Goal: Book appointment/travel/reservation

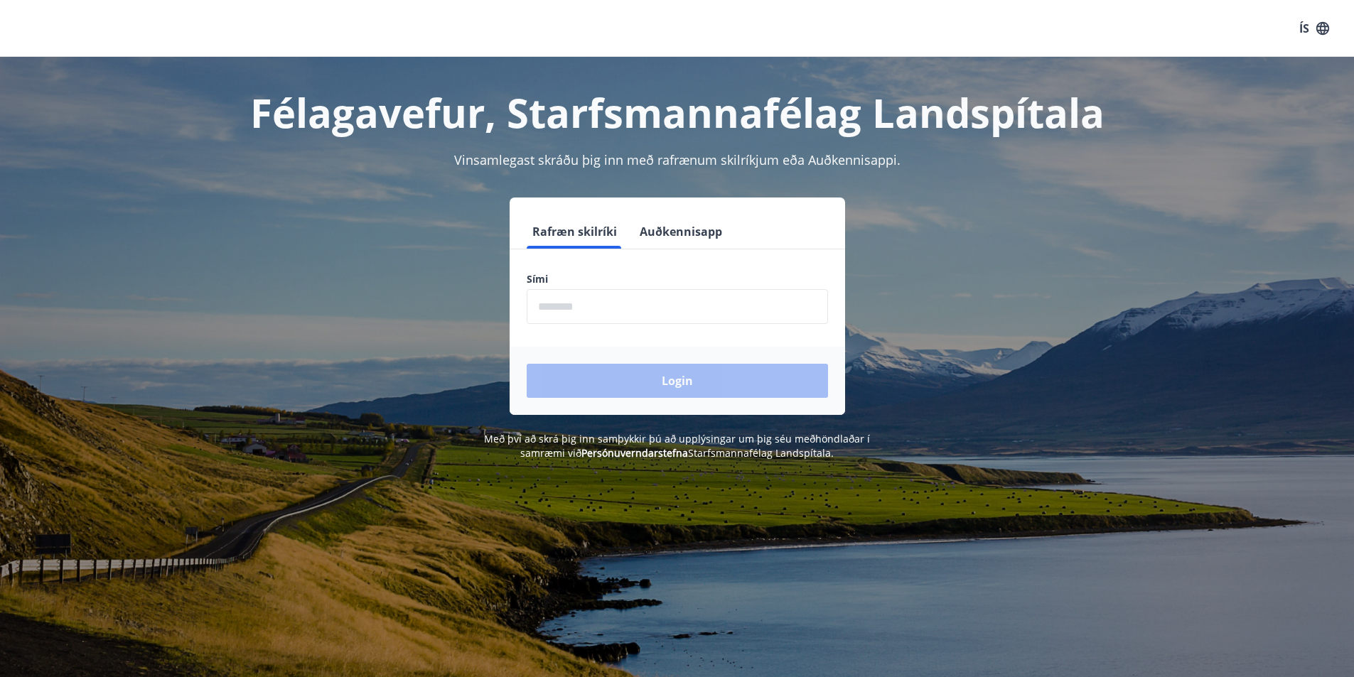
click at [575, 330] on form "Rafræn skilríki Auðkennisapp Sími ​ Login" at bounding box center [677, 315] width 335 height 200
click at [572, 303] on input "phone" at bounding box center [677, 306] width 301 height 35
type input "********"
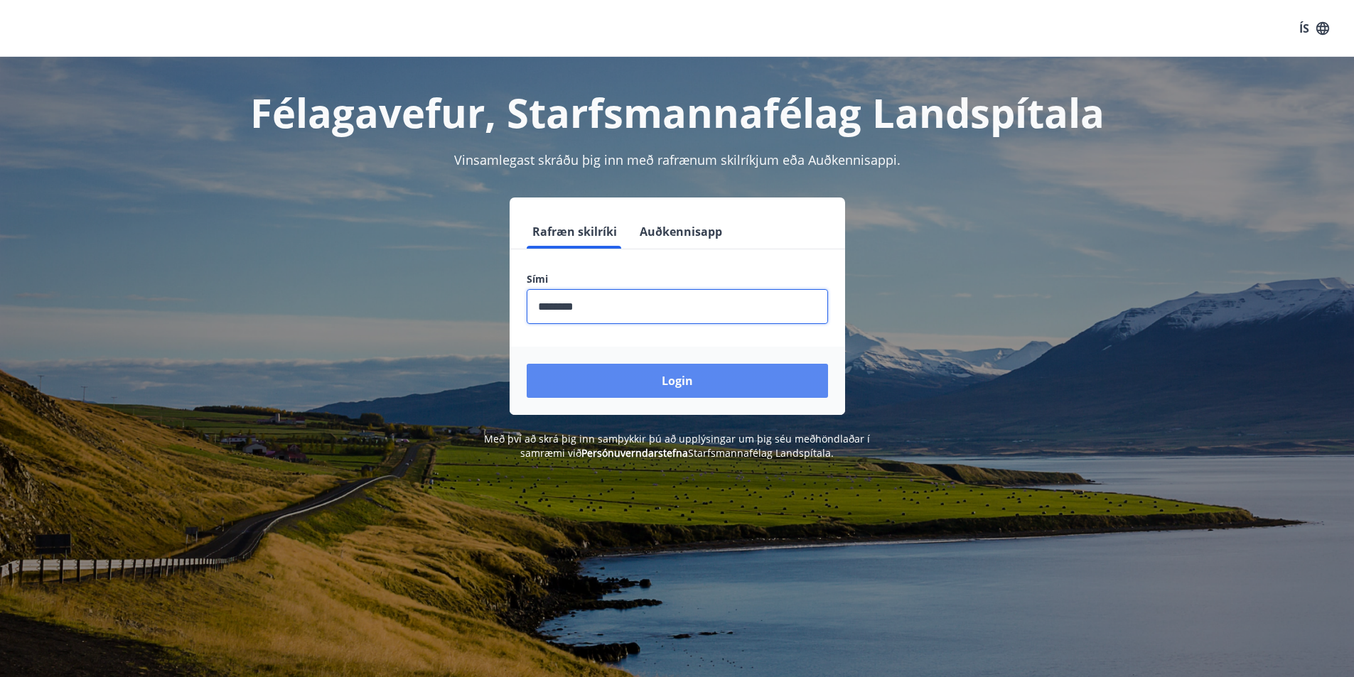
click at [629, 374] on button "Login" at bounding box center [677, 381] width 301 height 34
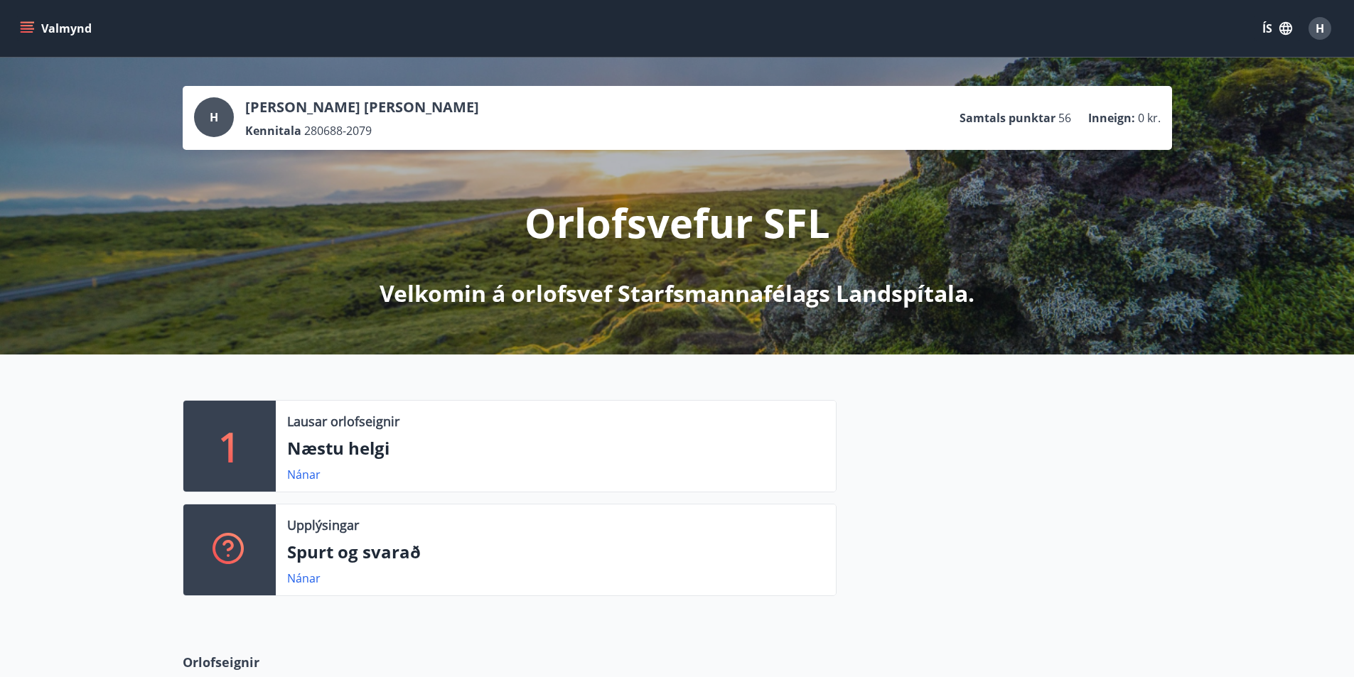
click at [28, 23] on icon "menu" at bounding box center [27, 28] width 14 height 14
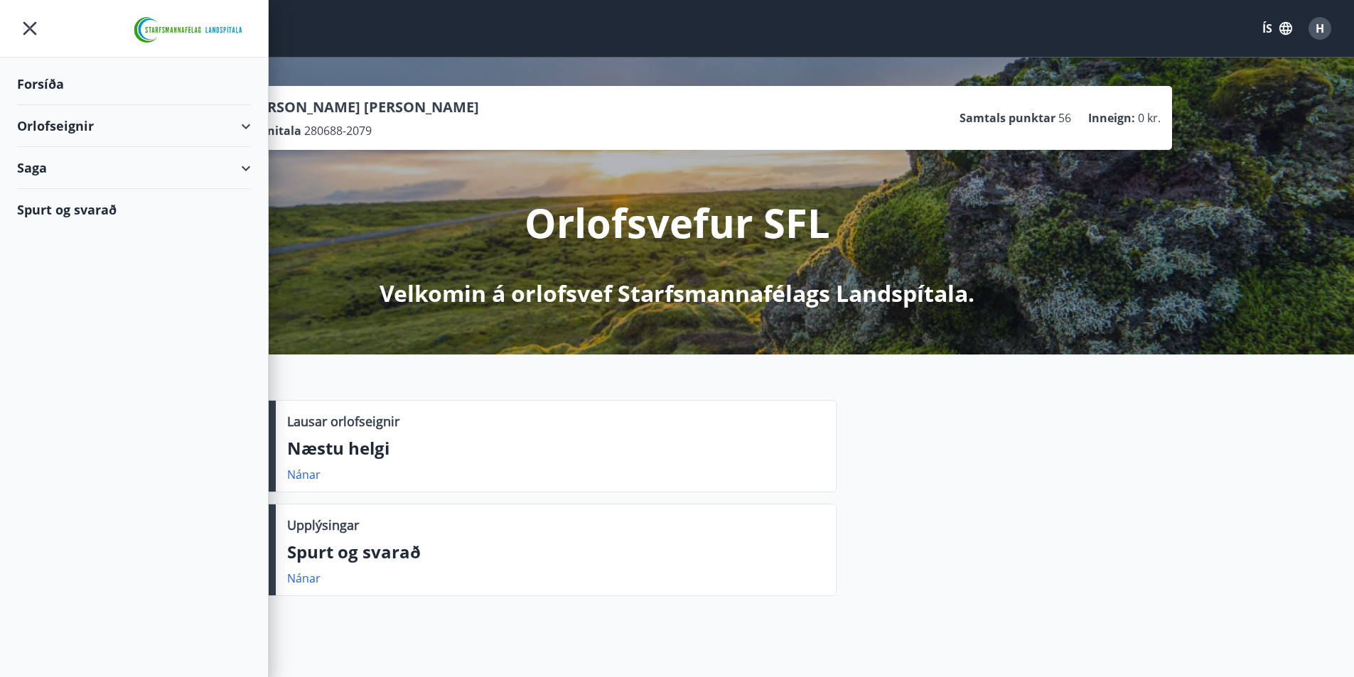
click at [80, 124] on div "Orlofseignir" at bounding box center [134, 126] width 234 height 42
click at [75, 198] on div "Bókunardagatal" at bounding box center [133, 192] width 211 height 30
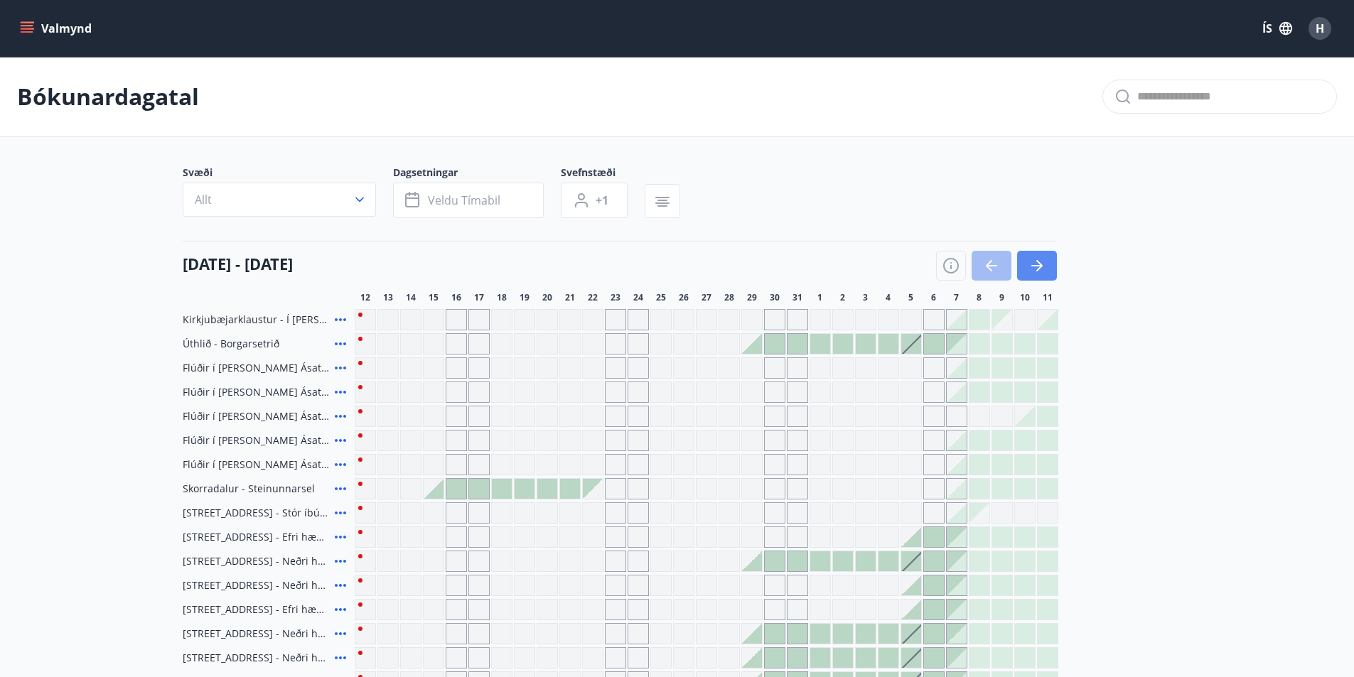
click at [1041, 269] on icon "button" at bounding box center [1036, 265] width 17 height 17
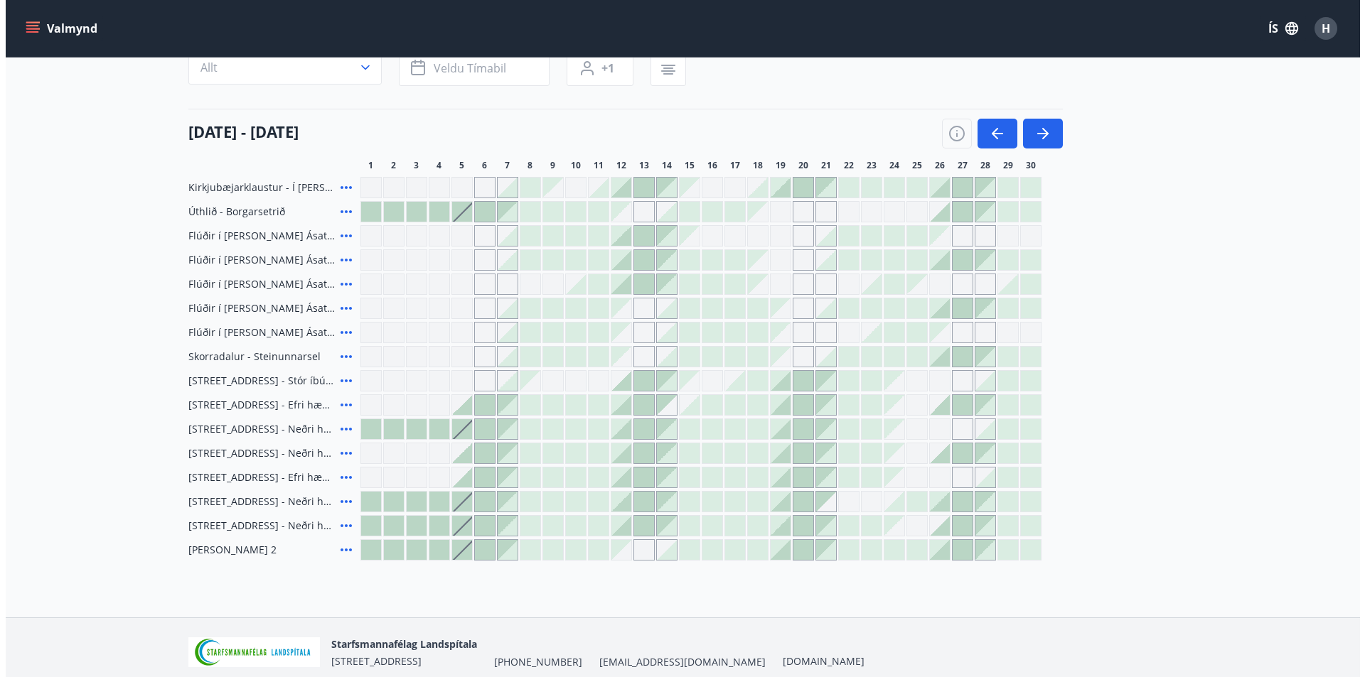
scroll to position [142, 0]
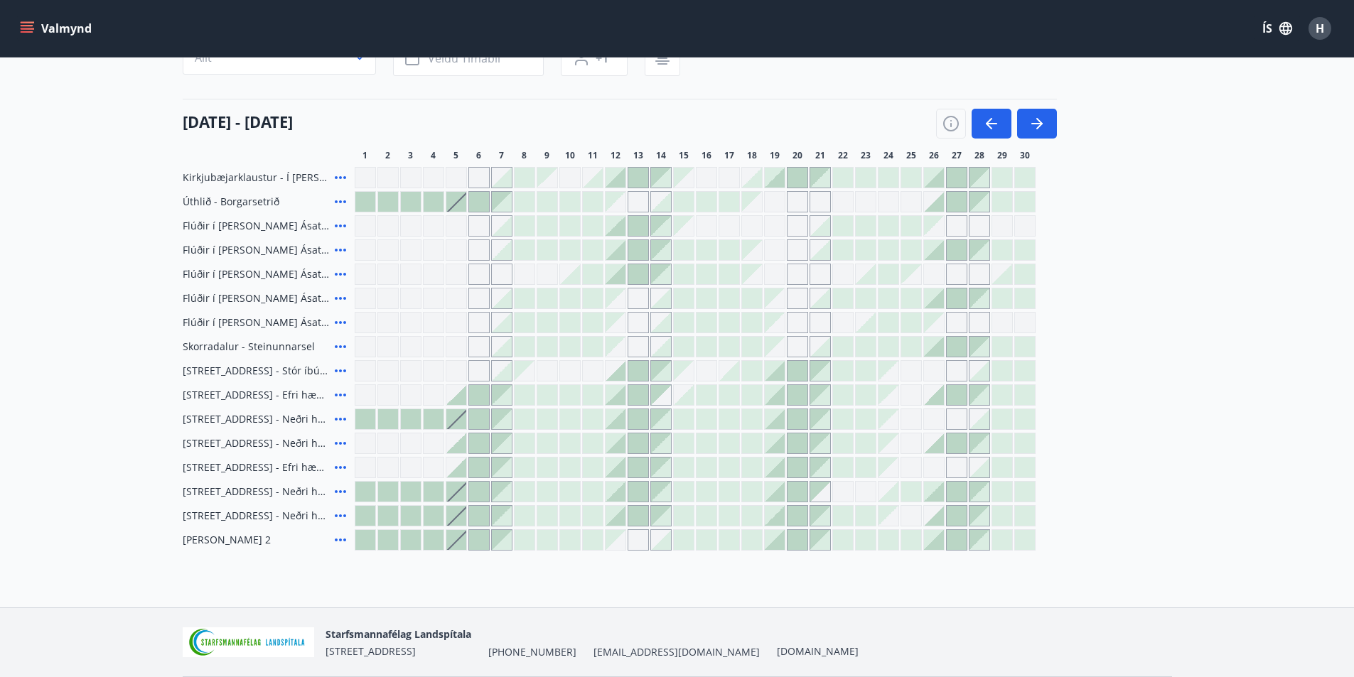
click at [622, 297] on div "Gráir dagar eru ekki bókanlegir" at bounding box center [616, 299] width 20 height 20
click at [621, 275] on div "Kirkjubæjarklaustur - Í [PERSON_NAME] Hæðargarðs Úthlið - Borgarsetrið Flúðir í…" at bounding box center [677, 359] width 989 height 384
click at [621, 275] on div at bounding box center [616, 274] width 20 height 20
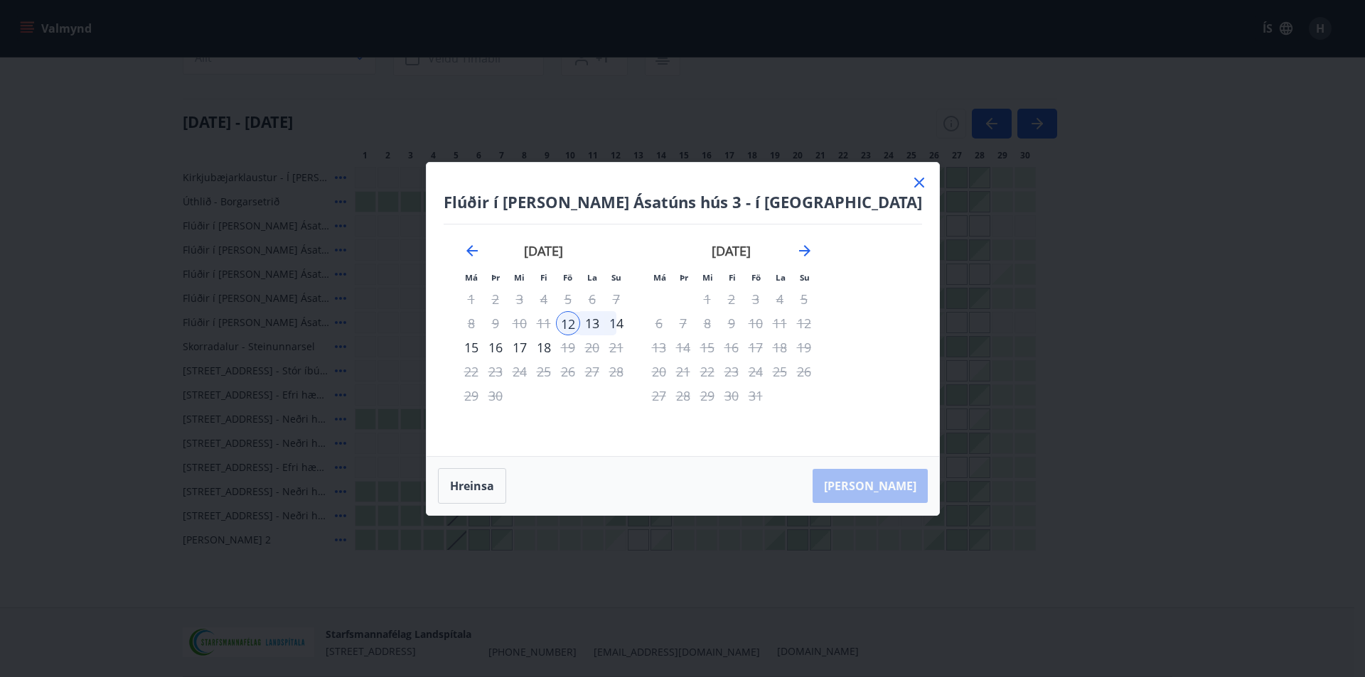
click at [914, 179] on icon at bounding box center [919, 183] width 10 height 10
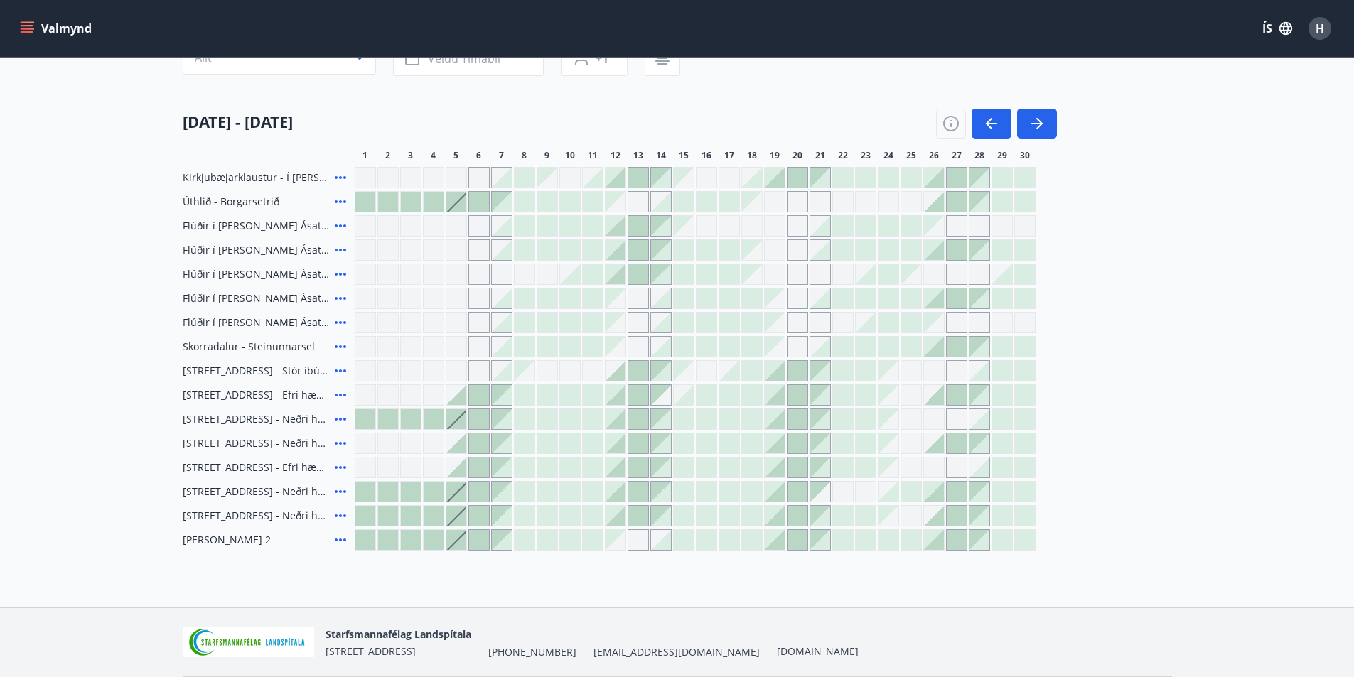
click at [792, 245] on div "Gráir dagar eru ekki bókanlegir" at bounding box center [797, 250] width 21 height 21
click at [775, 221] on div "[GEOGRAPHIC_DATA] - Í [PERSON_NAME] Hæðargarðs Úthlið - Borgarsetrið Flúðir í […" at bounding box center [677, 359] width 989 height 384
click at [459, 200] on div at bounding box center [456, 202] width 20 height 20
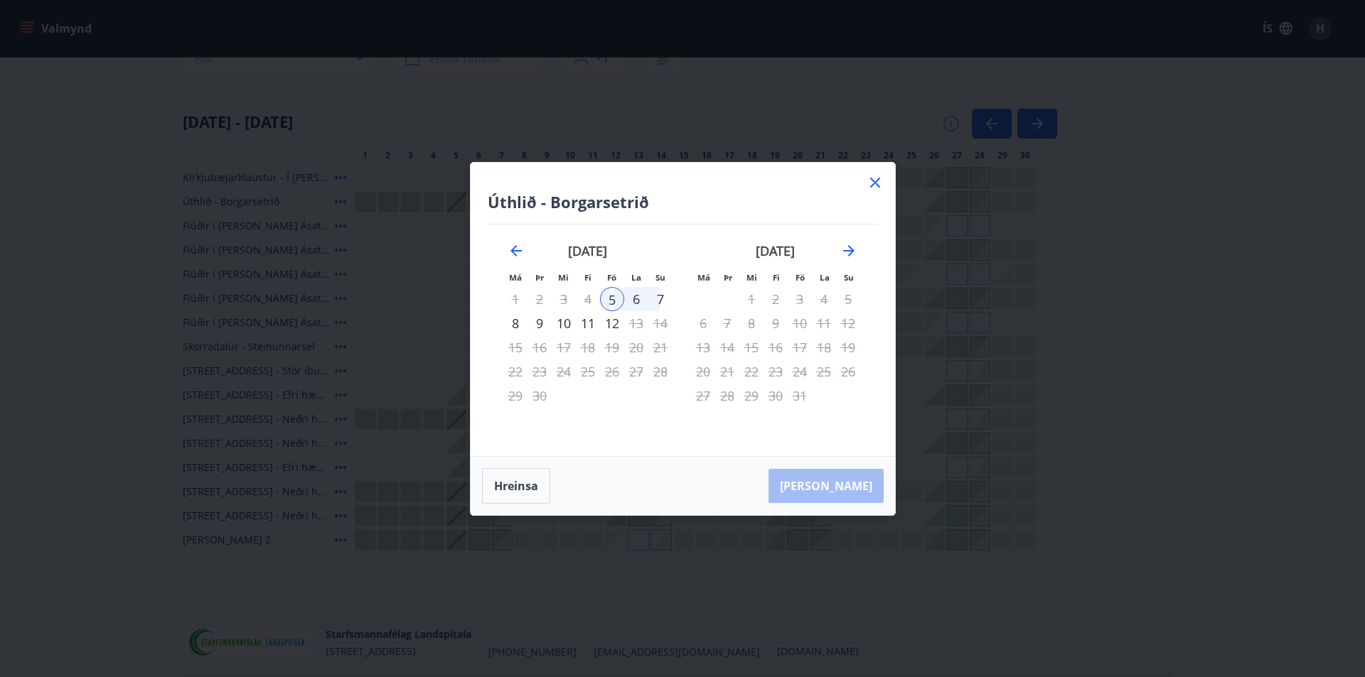
click at [873, 179] on icon at bounding box center [874, 182] width 17 height 17
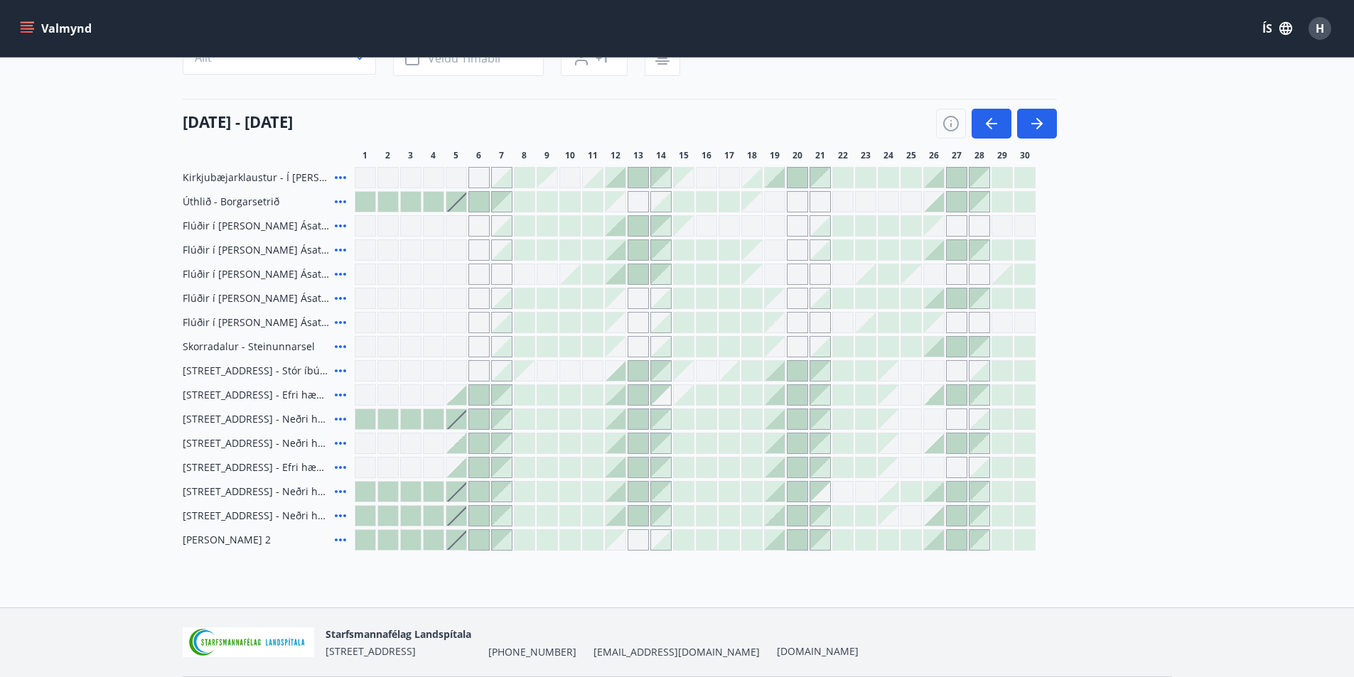
click at [232, 200] on span "Úthlið - Borgarsetrið" at bounding box center [231, 202] width 97 height 14
drag, startPoint x: 186, startPoint y: 205, endPoint x: 292, endPoint y: 205, distance: 106.6
click at [256, 205] on span "Úthlið - Borgarsetrið" at bounding box center [231, 202] width 97 height 14
click at [336, 202] on icon at bounding box center [340, 201] width 11 height 3
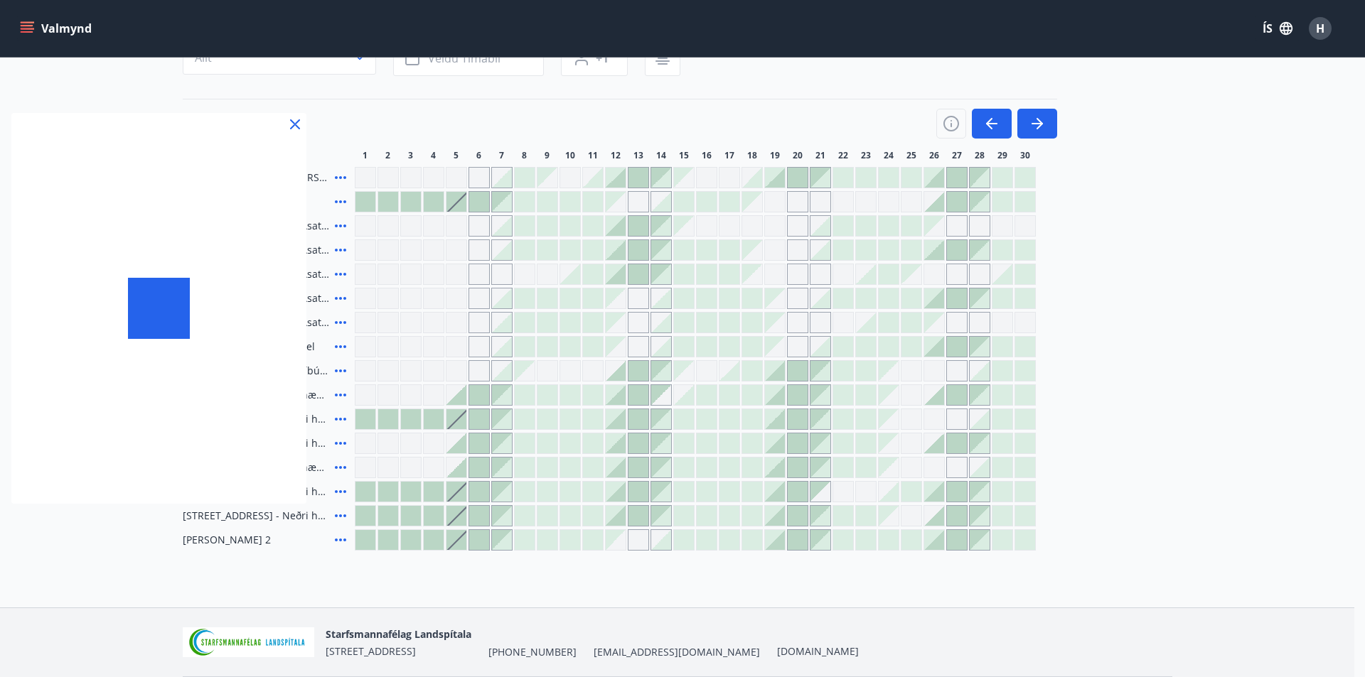
click at [340, 203] on div at bounding box center [682, 338] width 1365 height 677
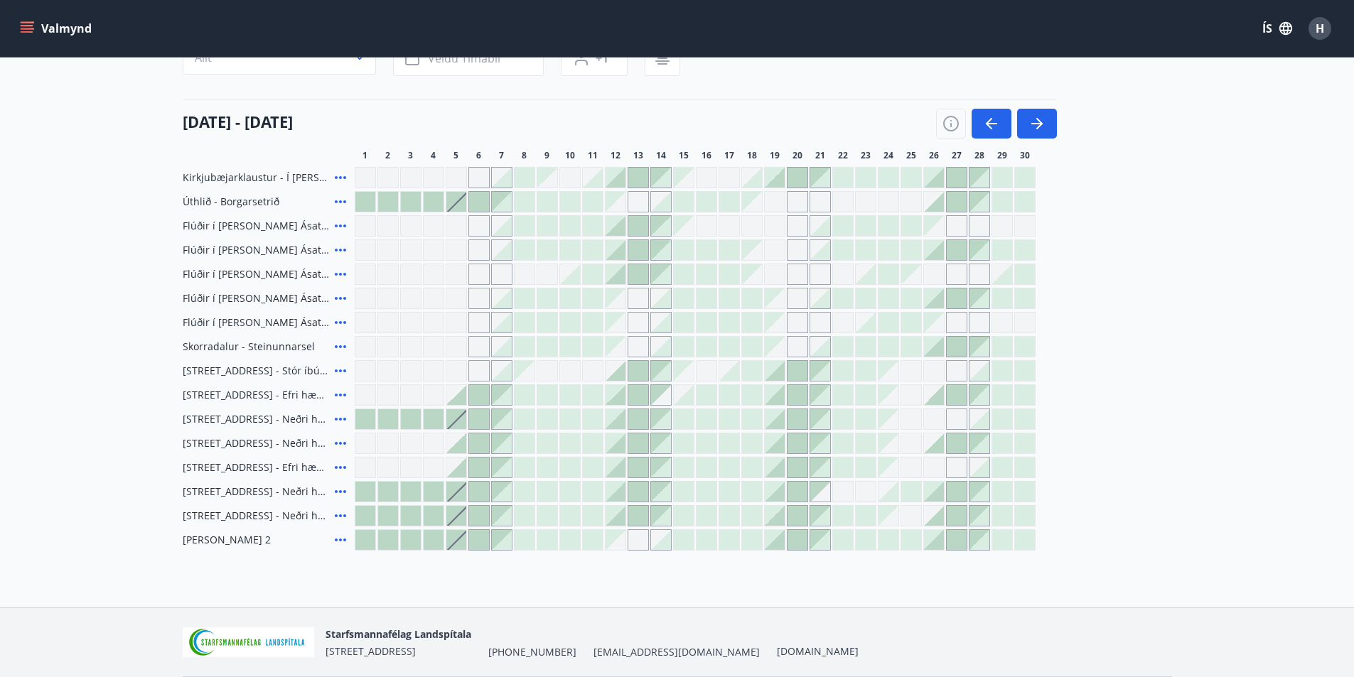
click at [340, 222] on icon at bounding box center [340, 225] width 17 height 17
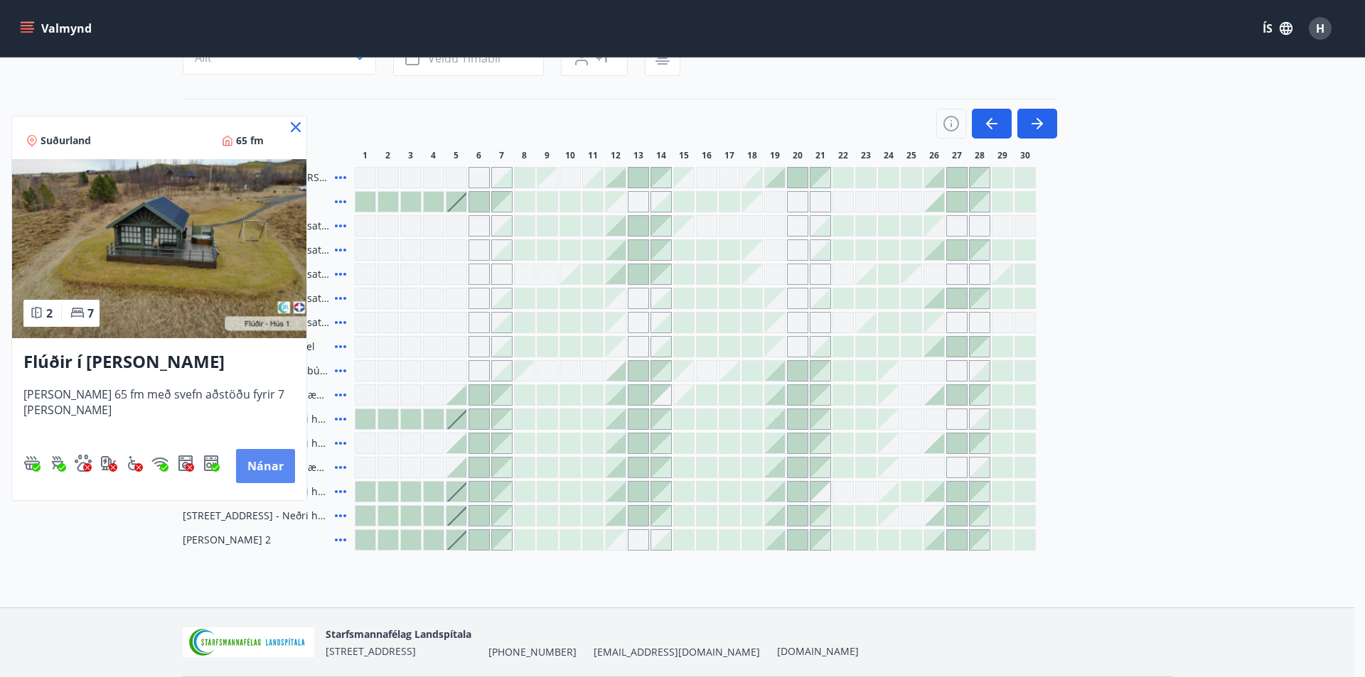
click at [252, 476] on button "Nánar" at bounding box center [265, 466] width 59 height 34
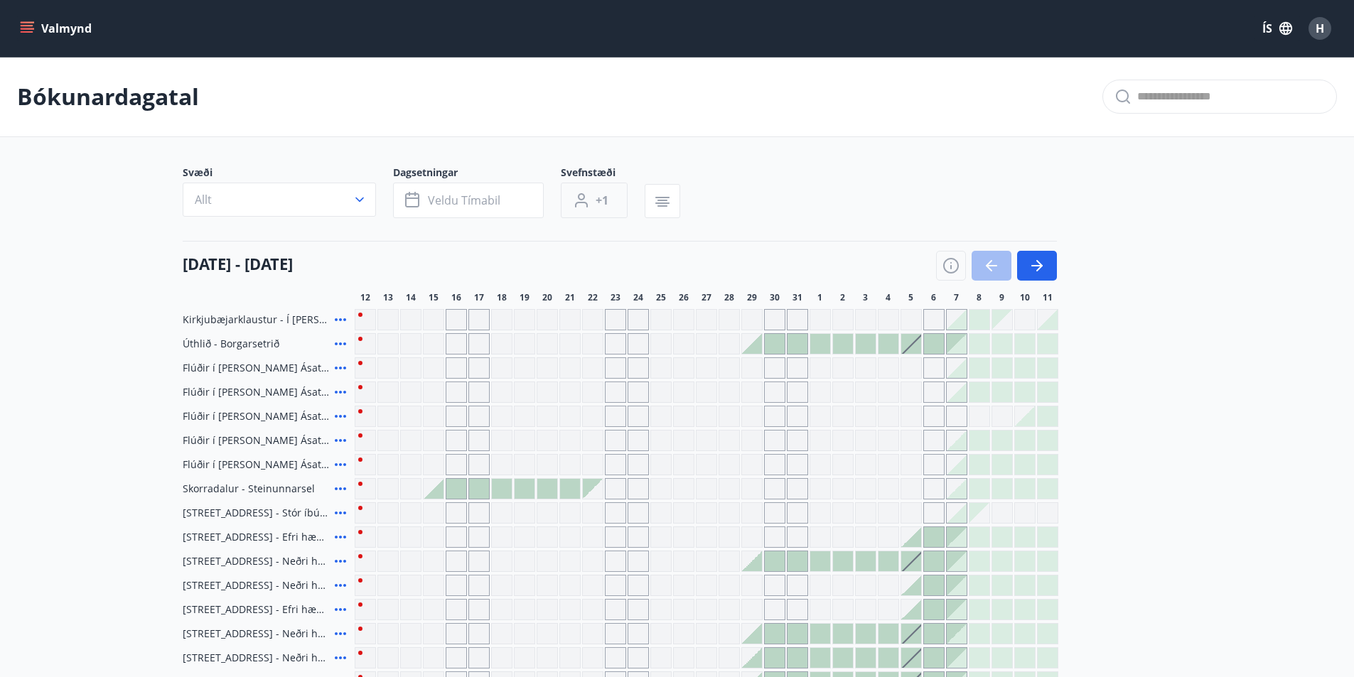
click at [615, 198] on button "+1" at bounding box center [594, 201] width 67 height 36
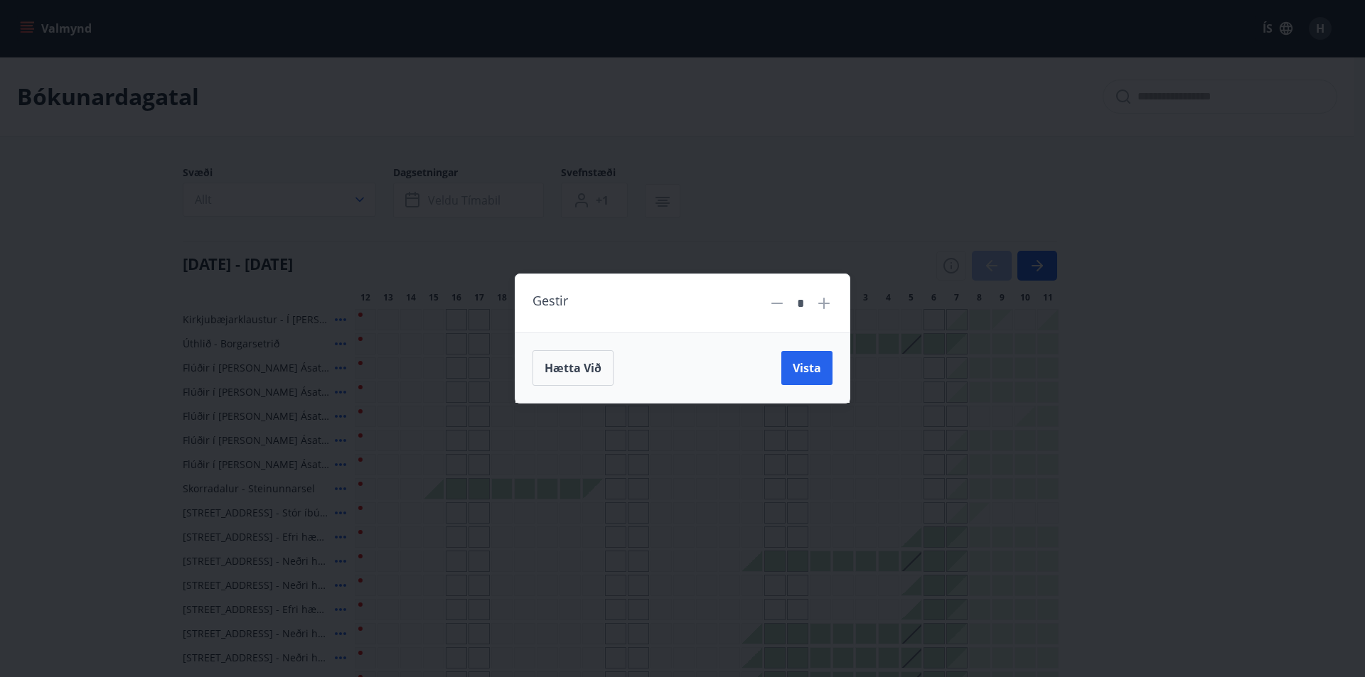
click at [829, 308] on icon at bounding box center [823, 303] width 17 height 17
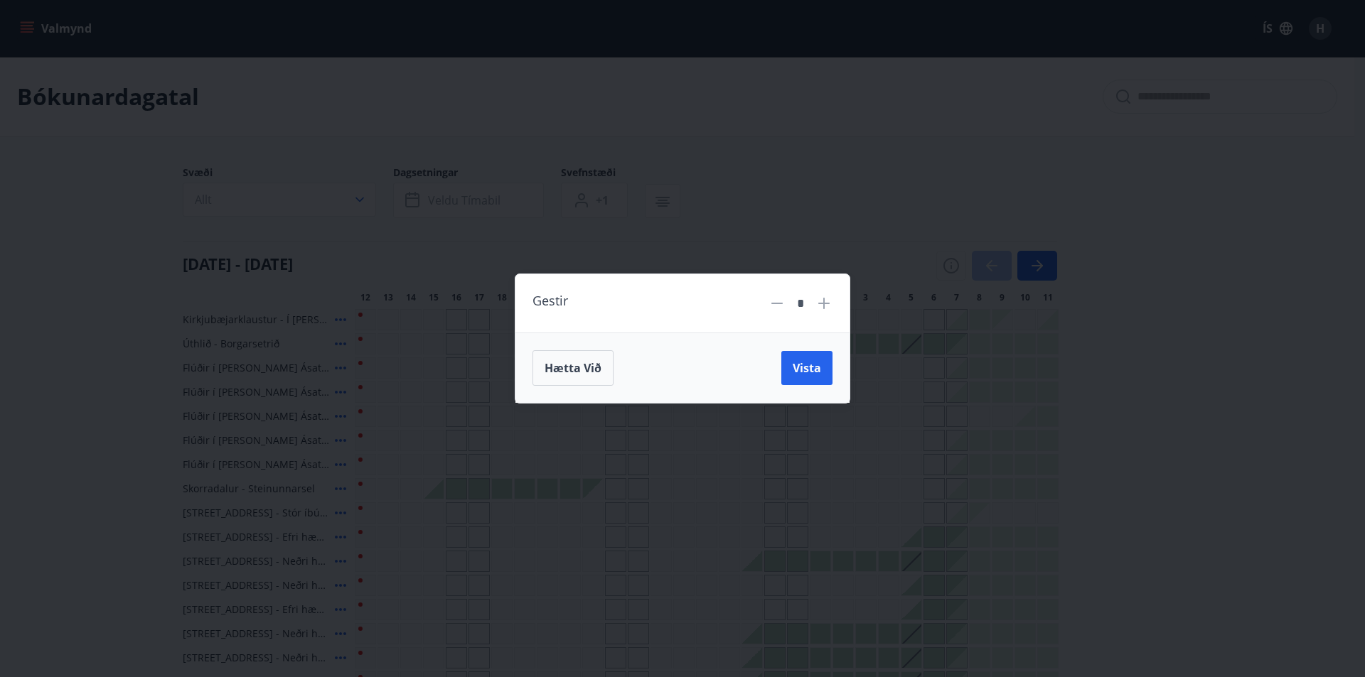
click at [829, 308] on icon at bounding box center [823, 303] width 17 height 17
click at [823, 306] on icon at bounding box center [823, 303] width 11 height 11
type input "*"
click at [800, 374] on span "Vista" at bounding box center [807, 368] width 28 height 16
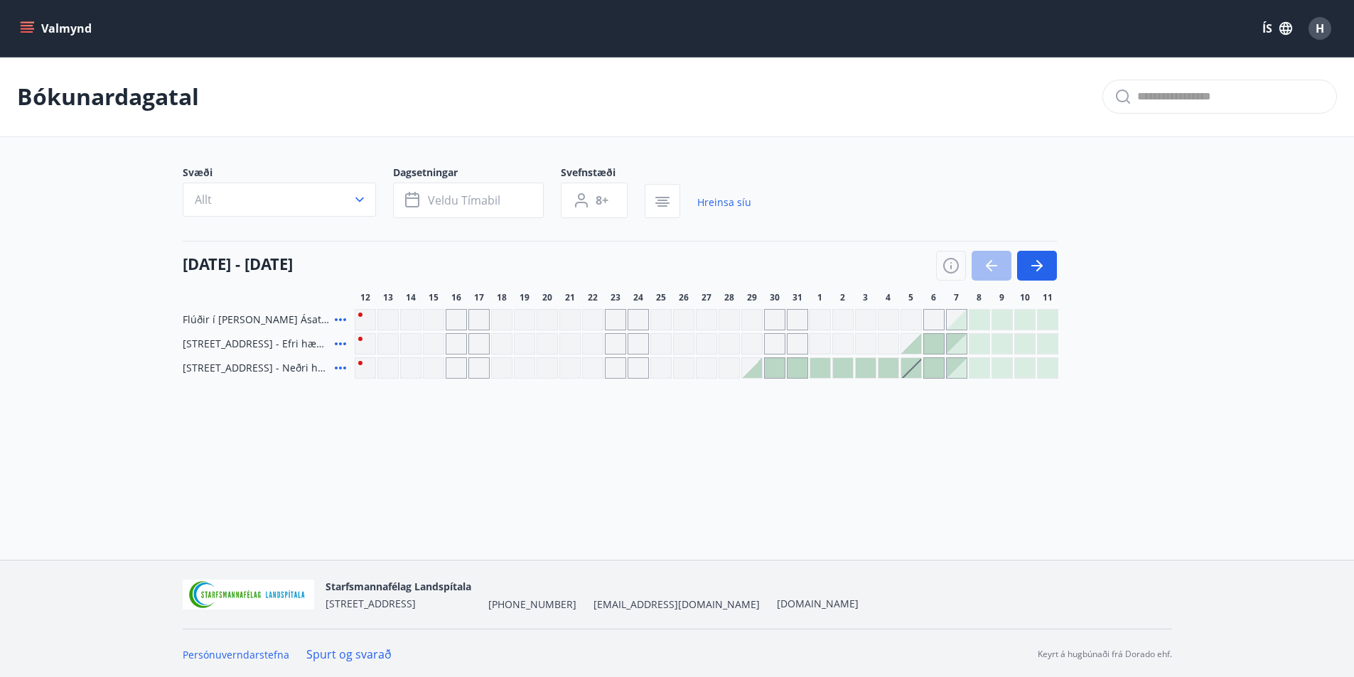
click at [234, 316] on span "Flúðir í [PERSON_NAME] Ásatúns hús 5 - [GEOGRAPHIC_DATA] 4" at bounding box center [256, 320] width 146 height 14
click at [334, 318] on icon at bounding box center [340, 319] width 17 height 17
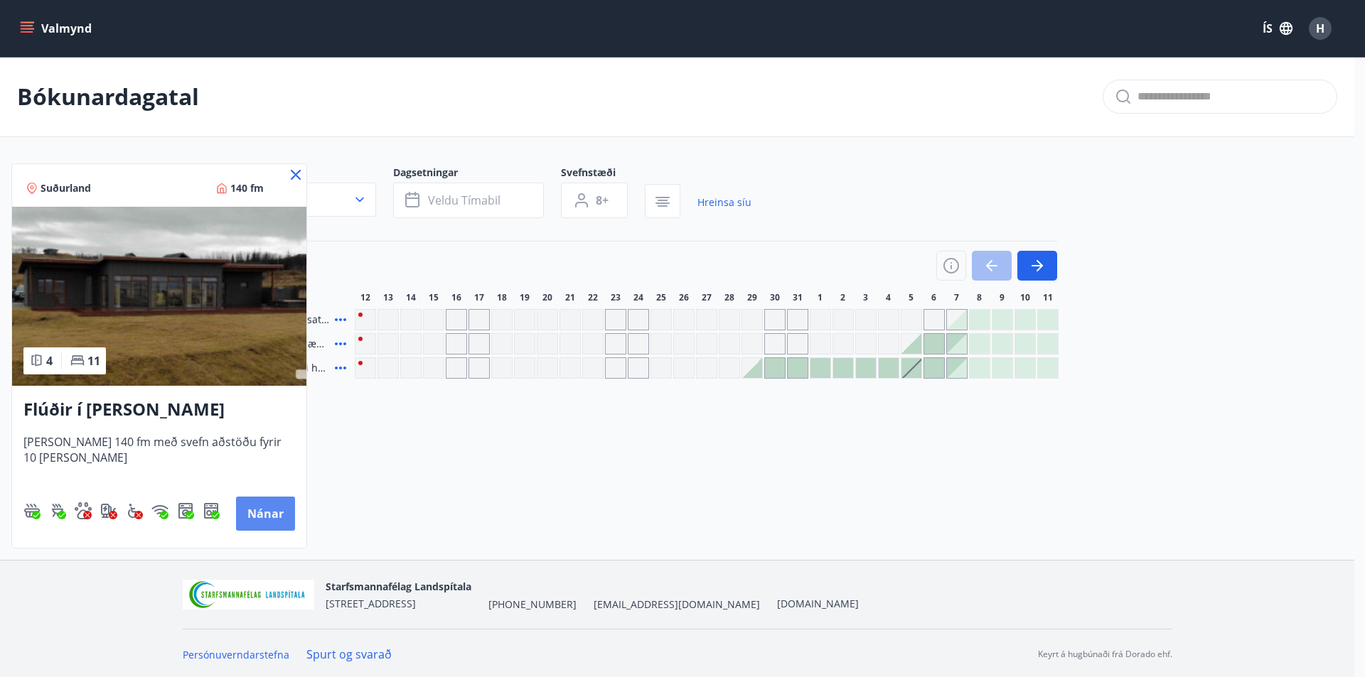
click at [274, 512] on button "Nánar" at bounding box center [265, 514] width 59 height 34
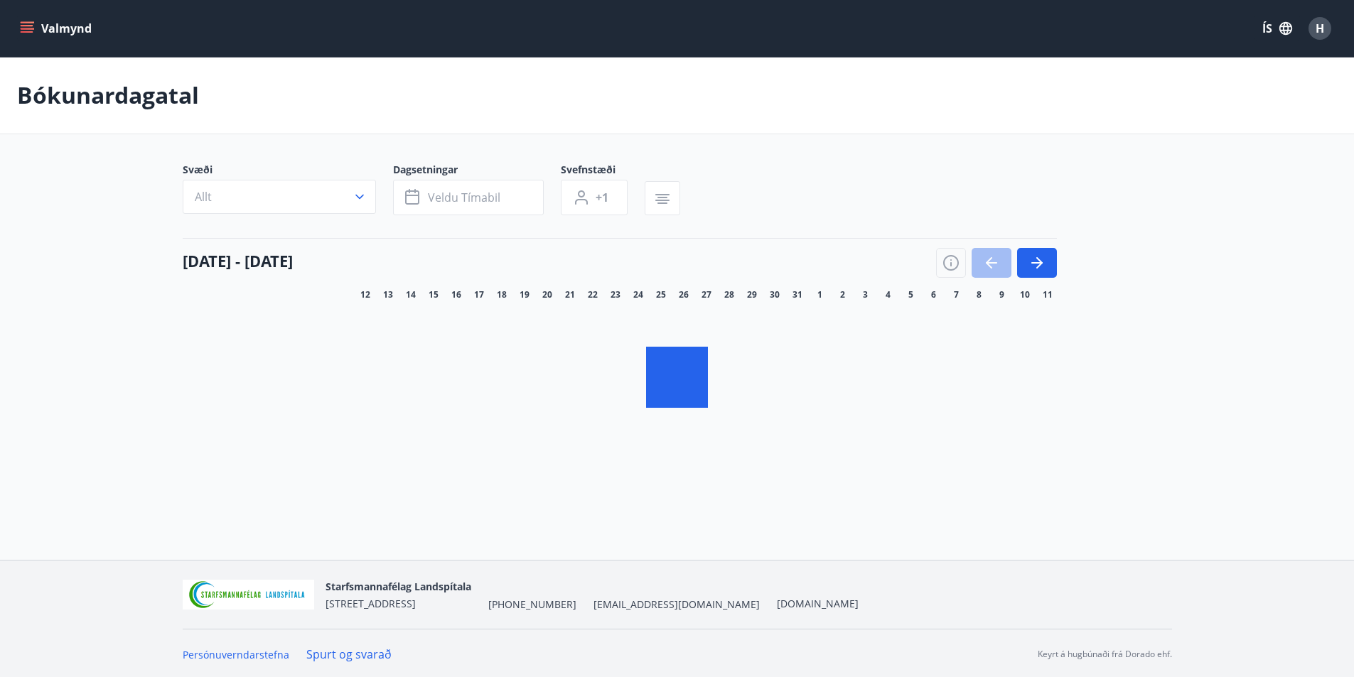
type input "*"
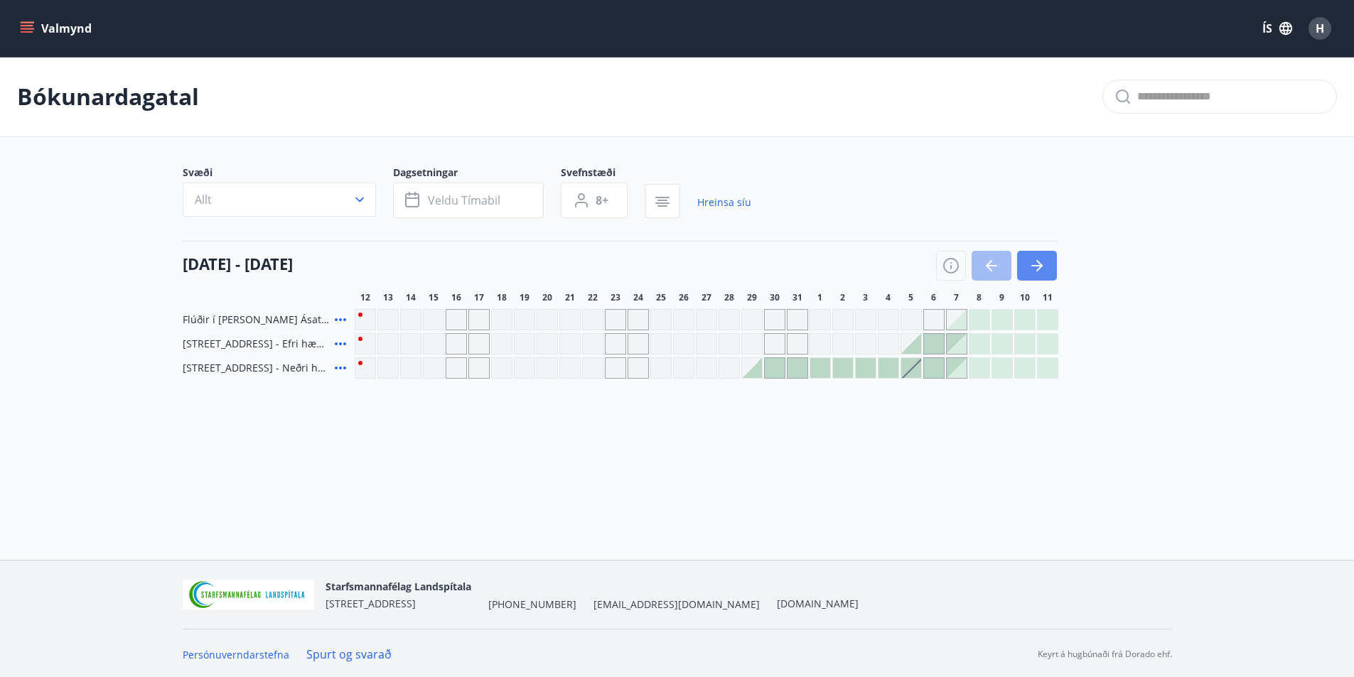
click at [1038, 261] on icon "button" at bounding box center [1036, 265] width 17 height 17
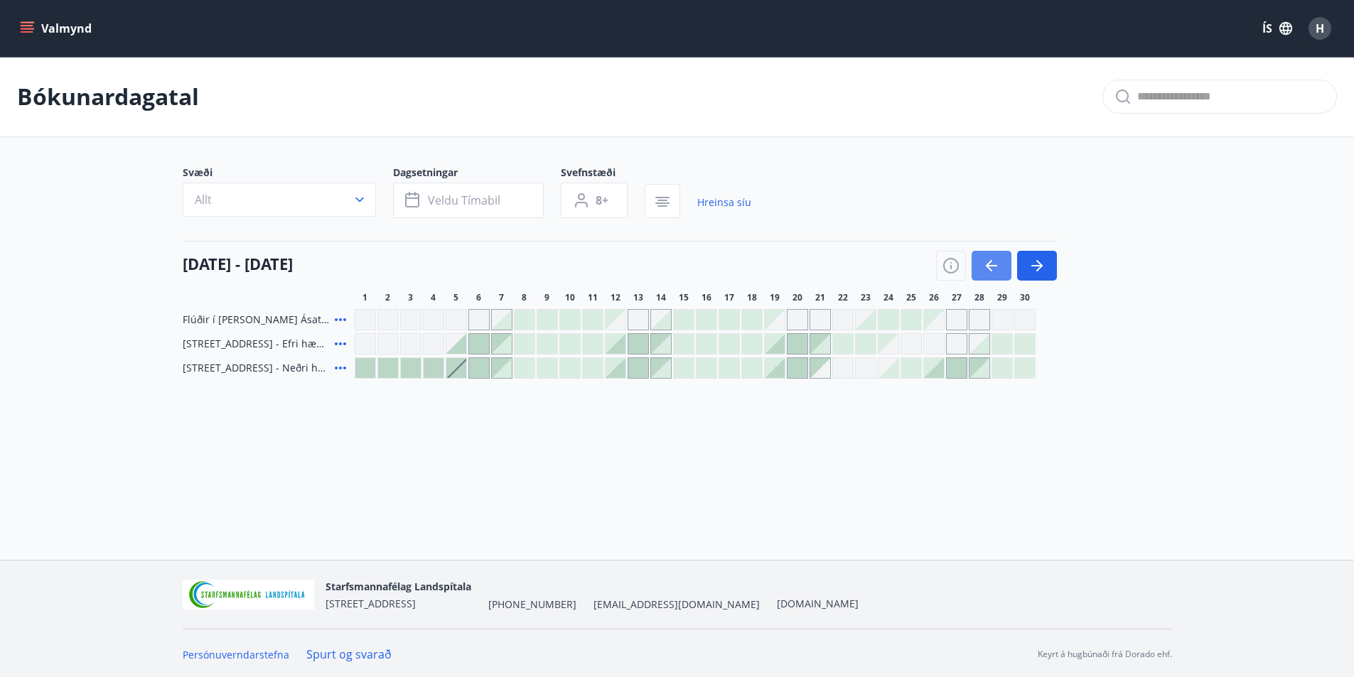
click at [981, 264] on button "button" at bounding box center [992, 266] width 40 height 30
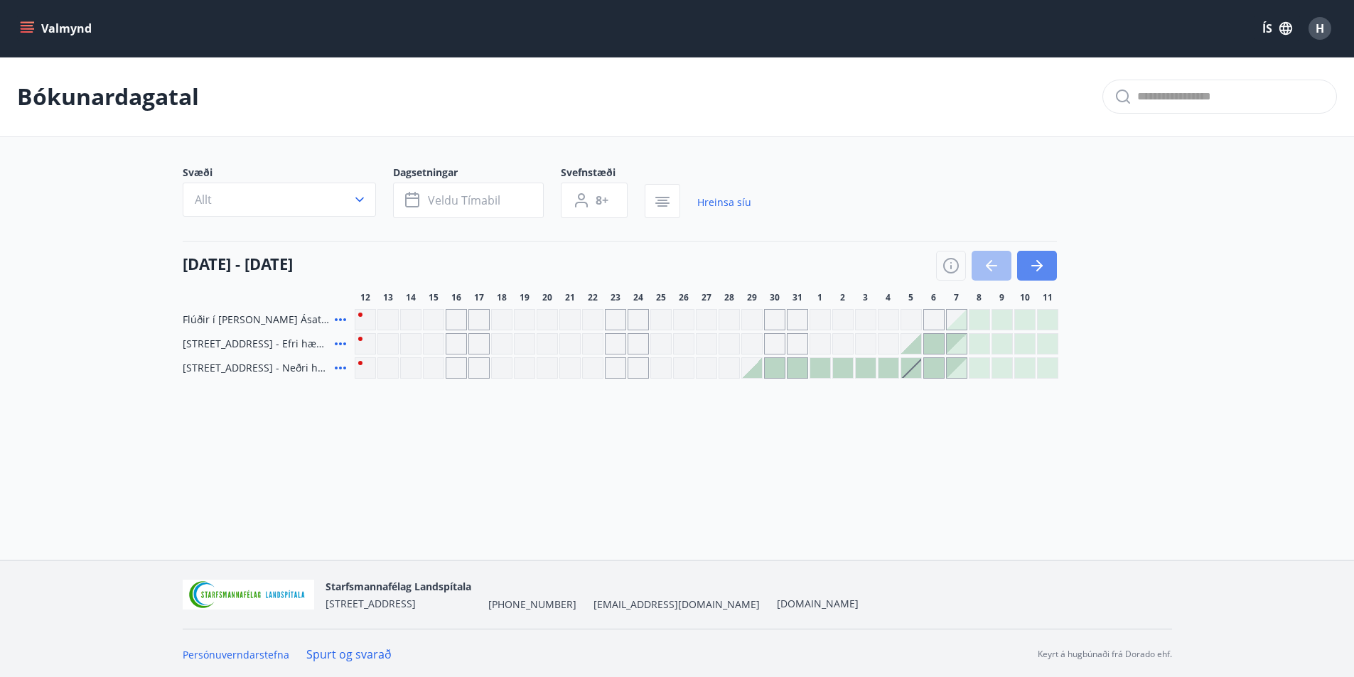
click at [1038, 265] on icon "button" at bounding box center [1036, 265] width 11 height 1
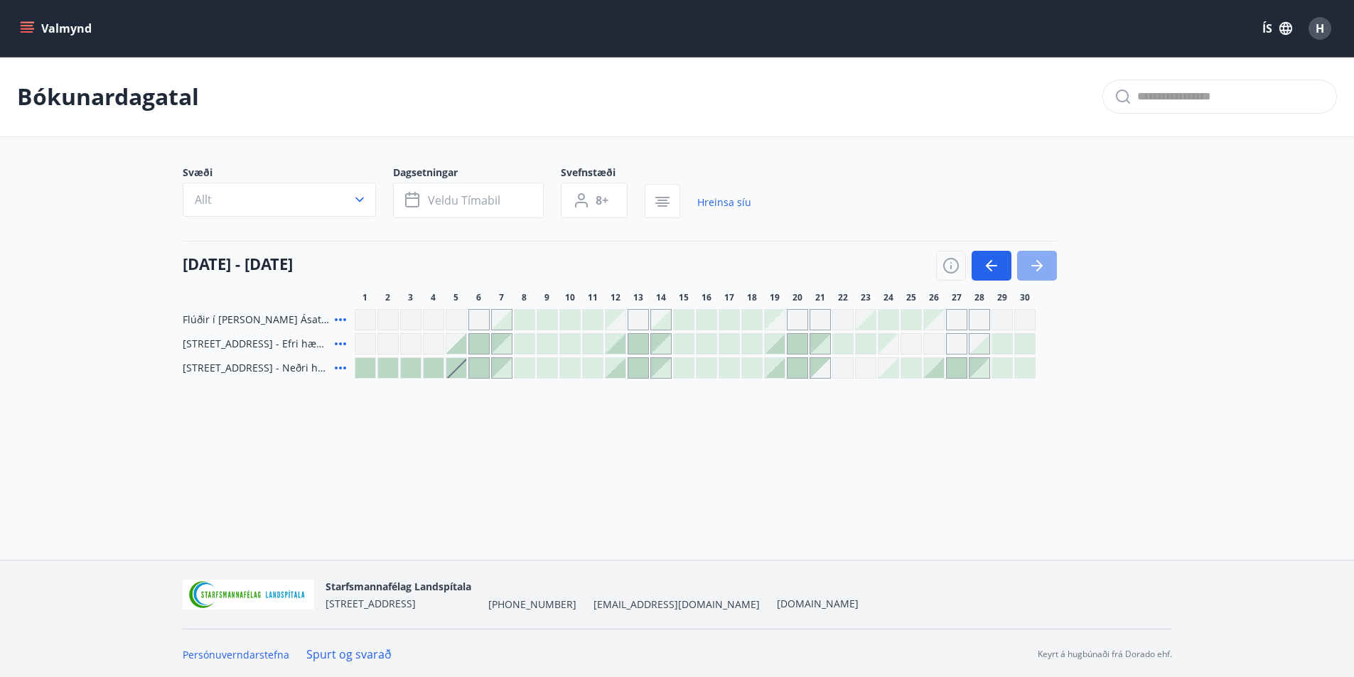
click at [1038, 265] on icon "button" at bounding box center [1036, 265] width 11 height 1
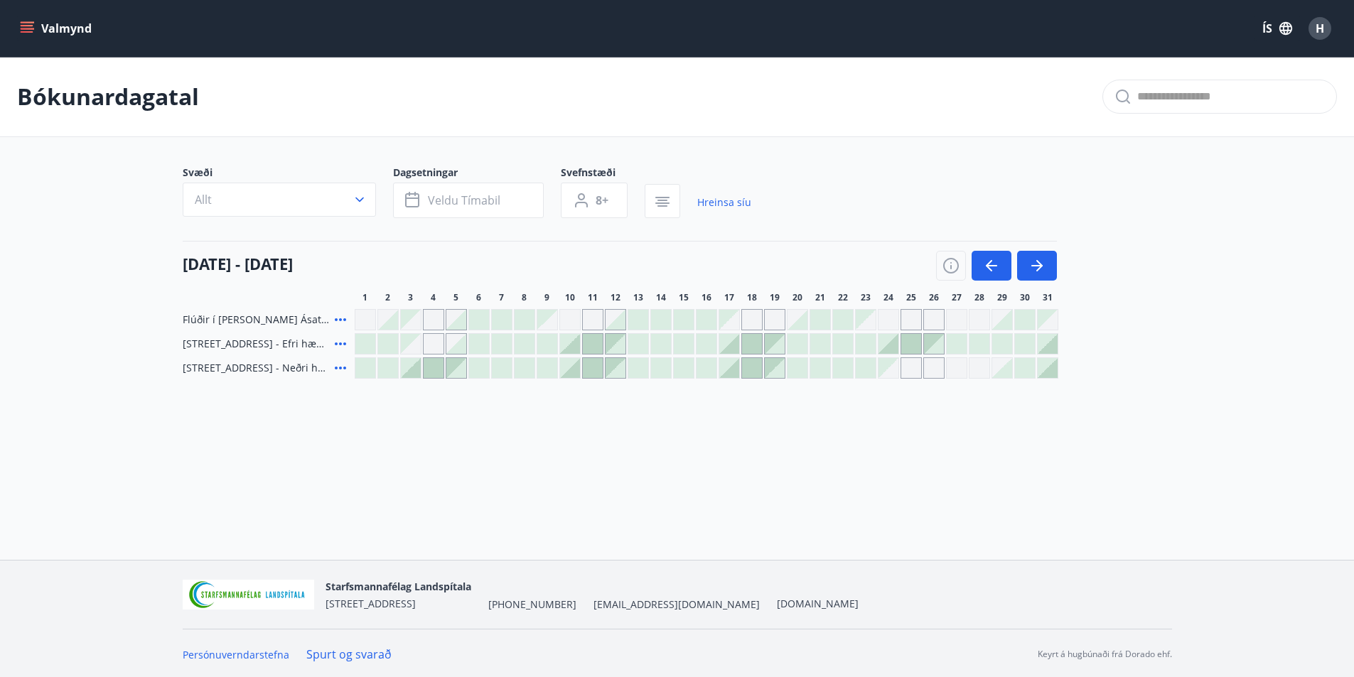
click at [1008, 328] on div at bounding box center [1002, 320] width 20 height 20
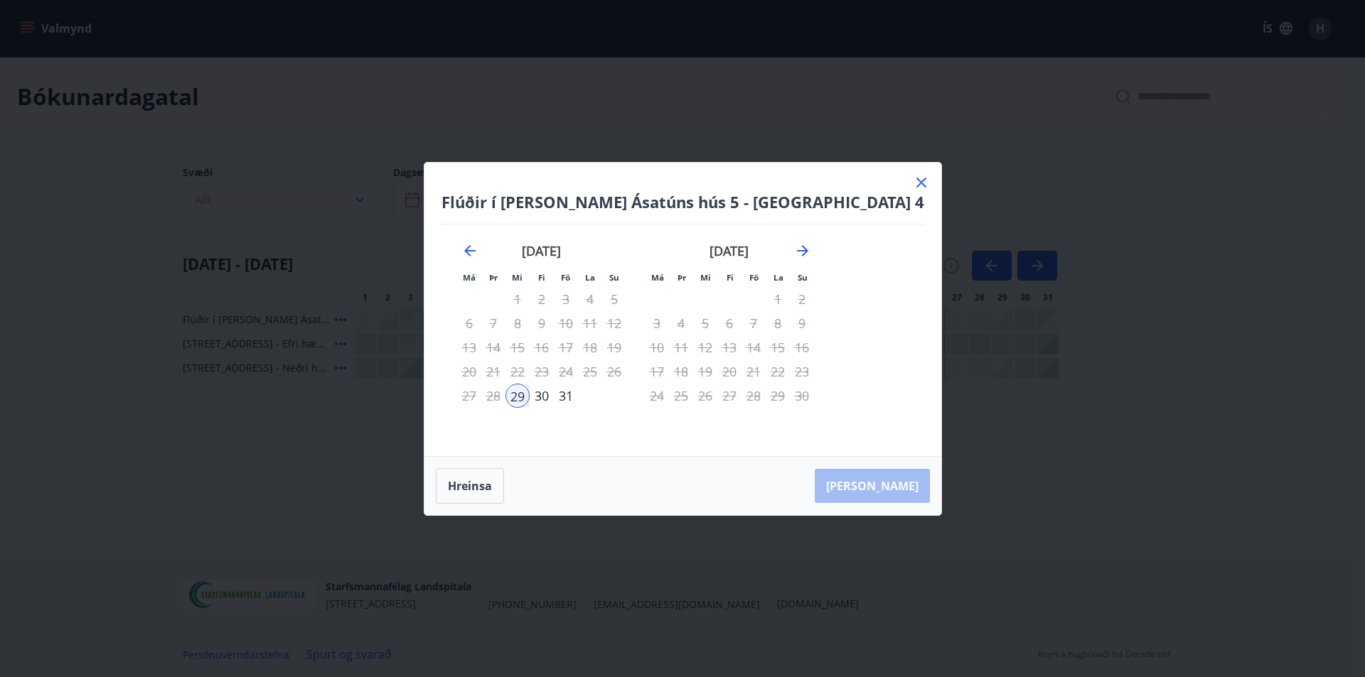
click at [913, 182] on icon at bounding box center [921, 182] width 17 height 17
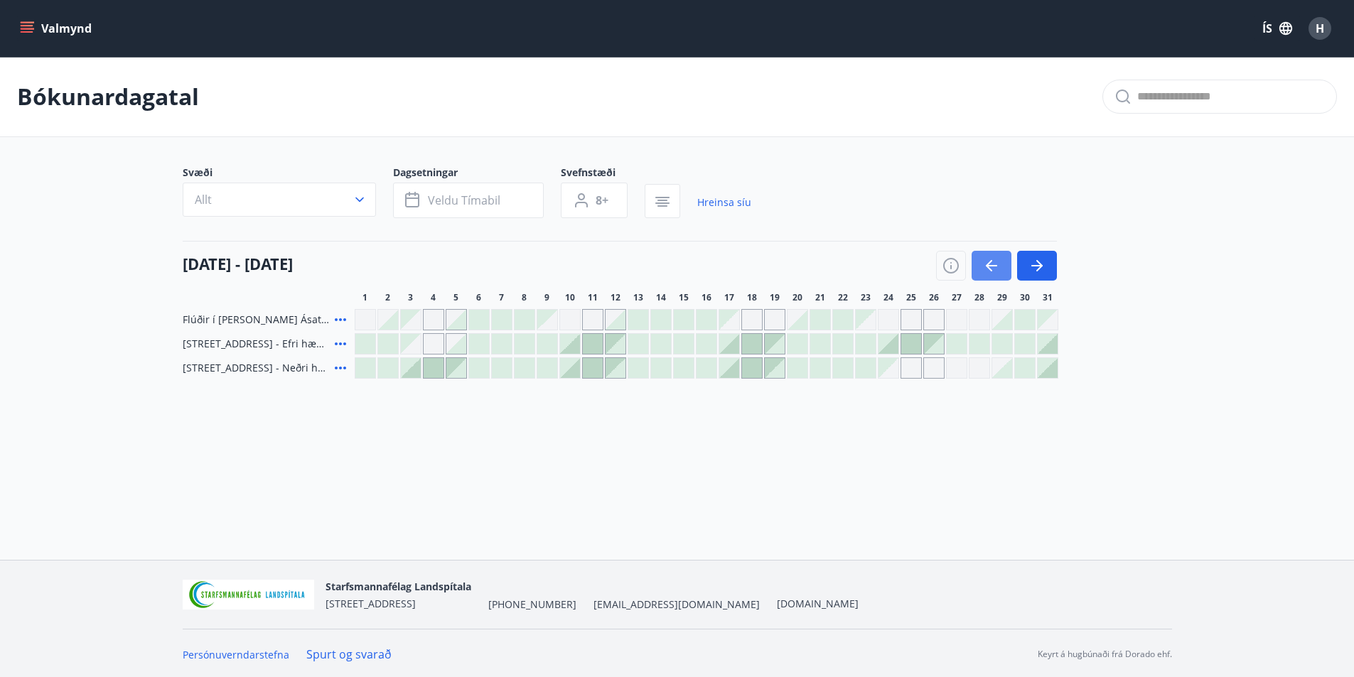
click at [989, 264] on icon "button" at bounding box center [989, 265] width 6 height 11
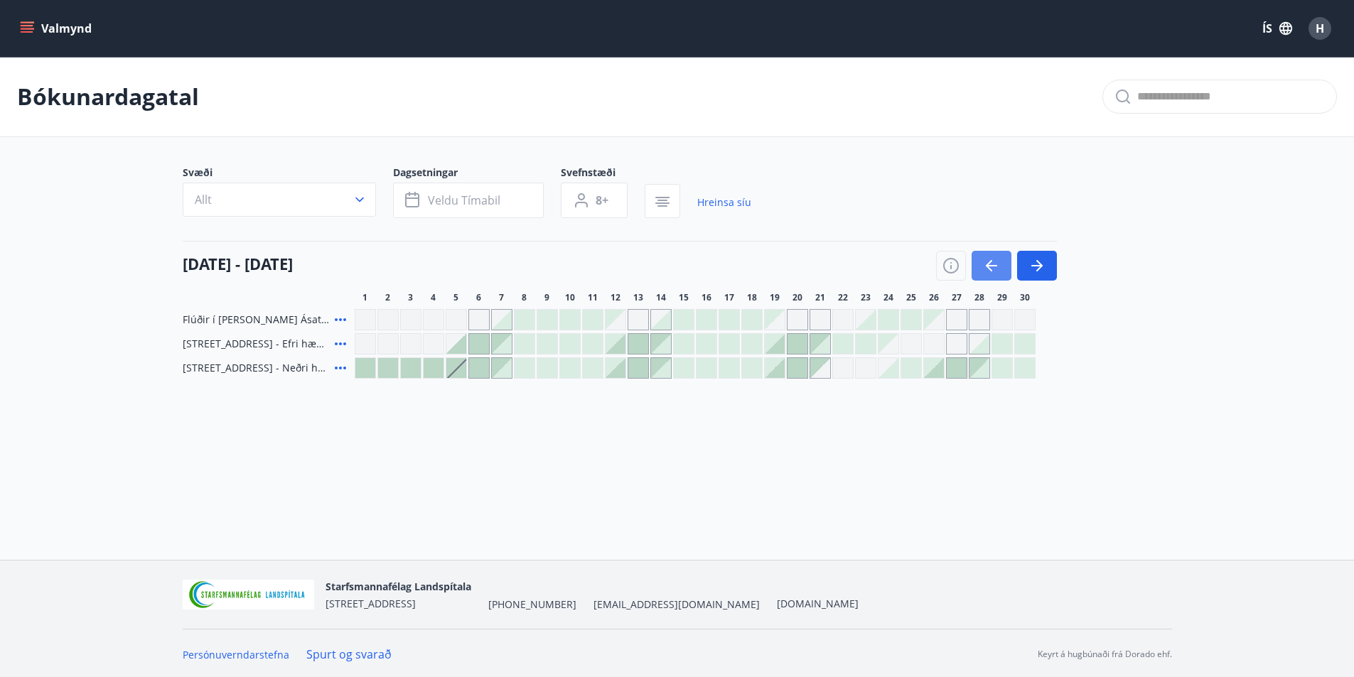
click at [980, 261] on button "button" at bounding box center [992, 266] width 40 height 30
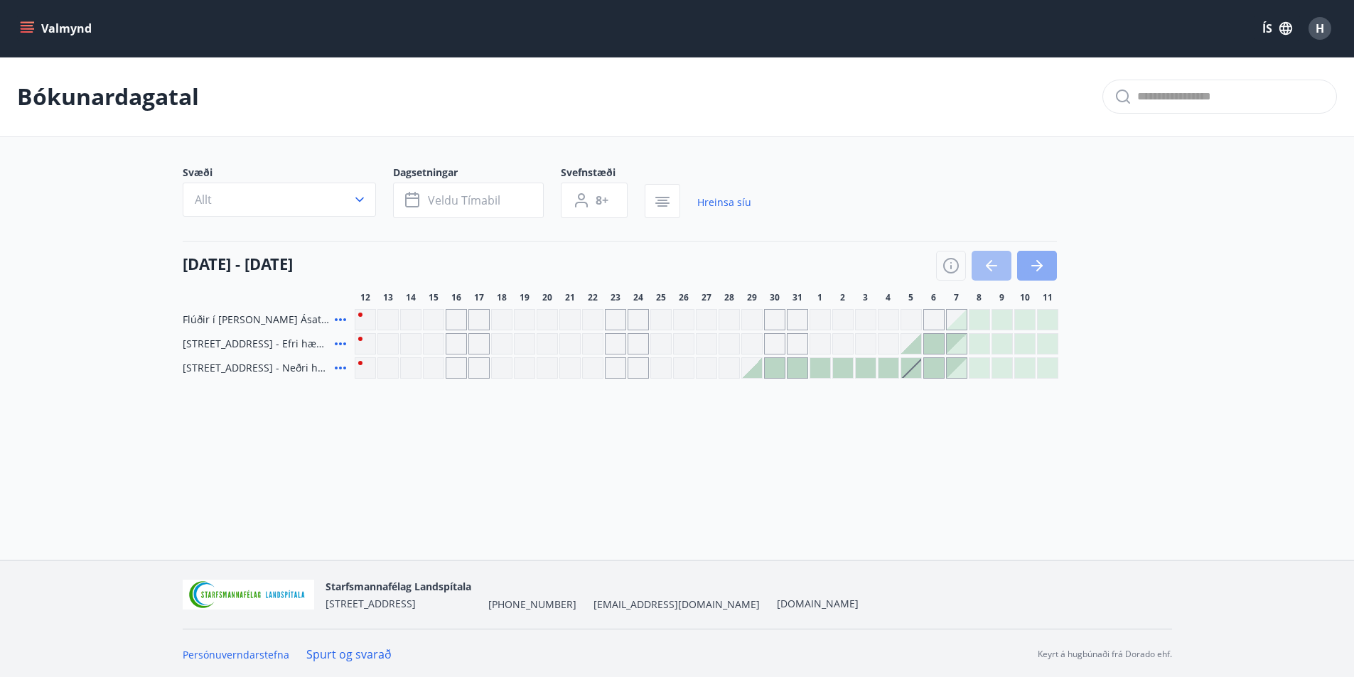
click at [1045, 262] on icon "button" at bounding box center [1036, 265] width 17 height 17
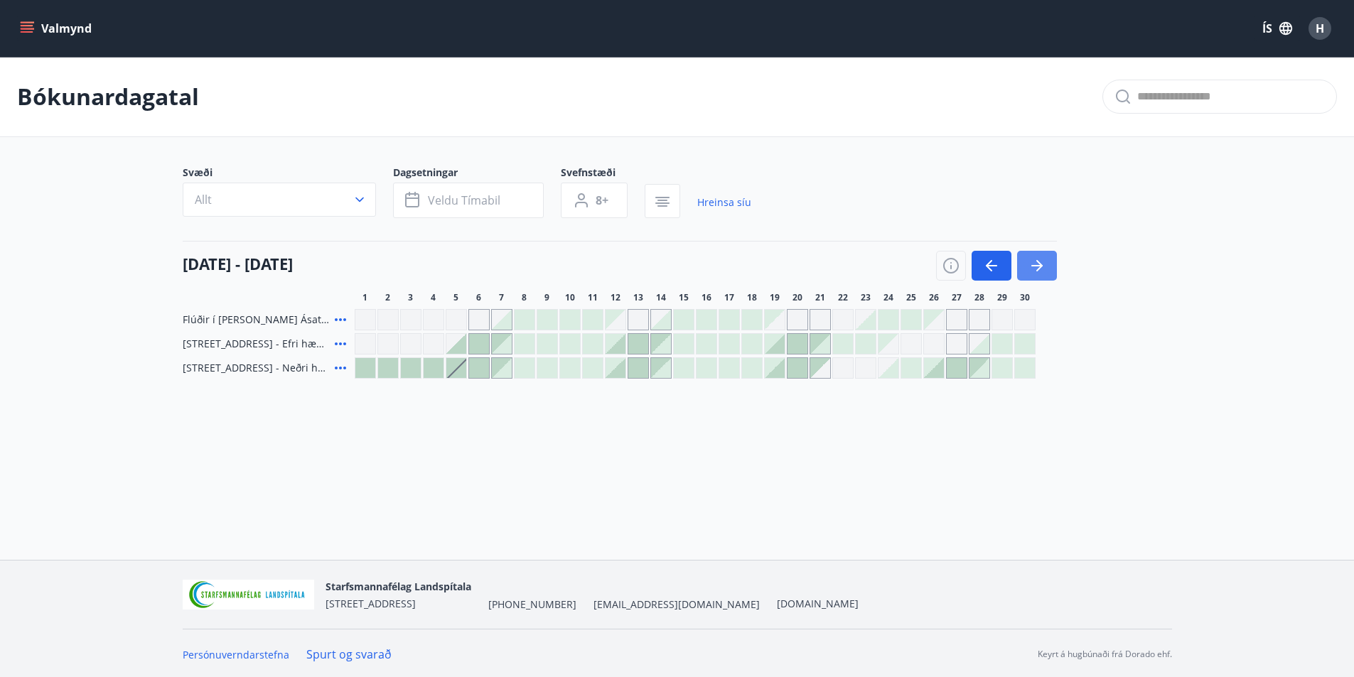
click at [1045, 262] on icon "button" at bounding box center [1036, 265] width 17 height 17
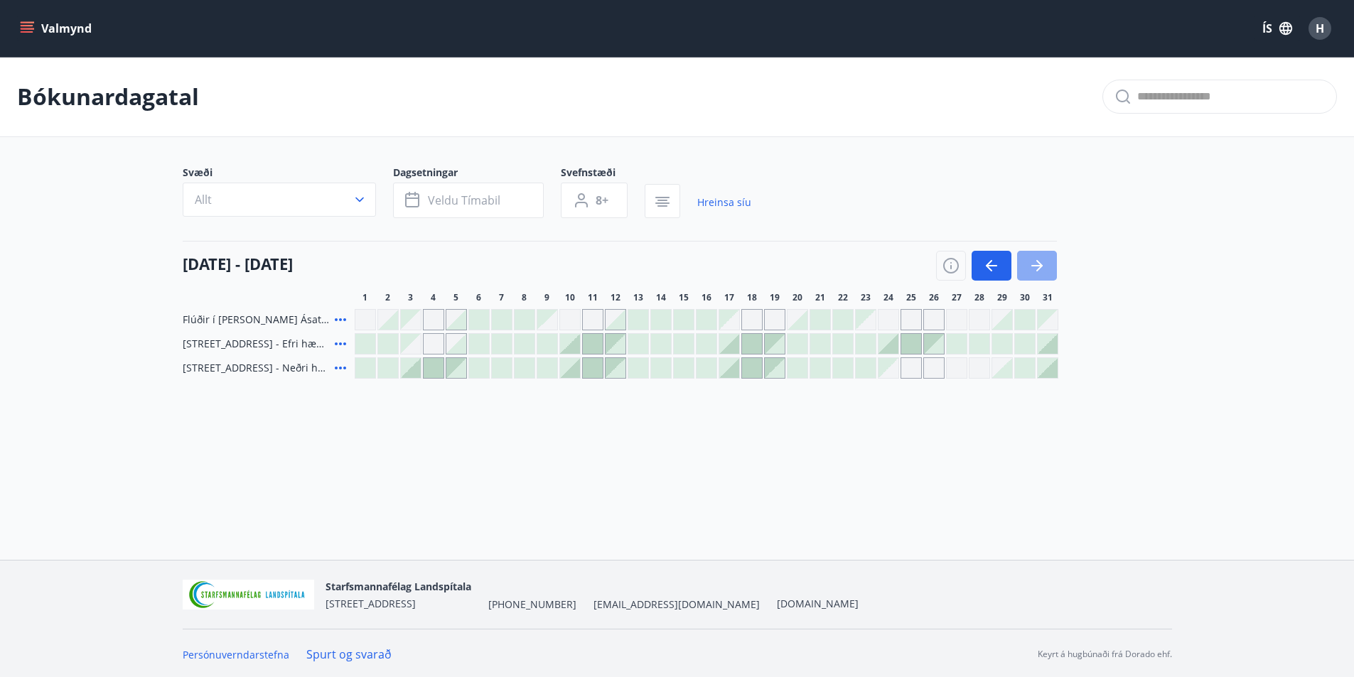
click at [1045, 262] on icon "button" at bounding box center [1036, 265] width 17 height 17
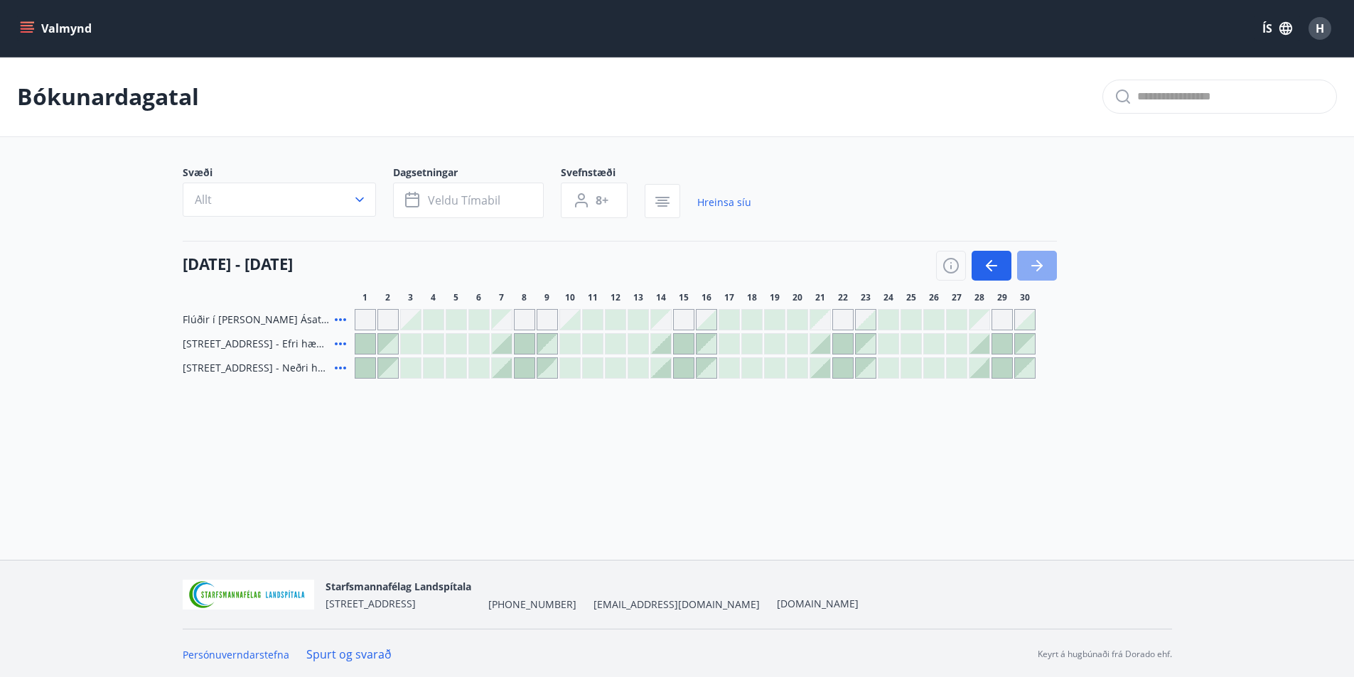
click at [1044, 274] on icon "button" at bounding box center [1036, 265] width 17 height 17
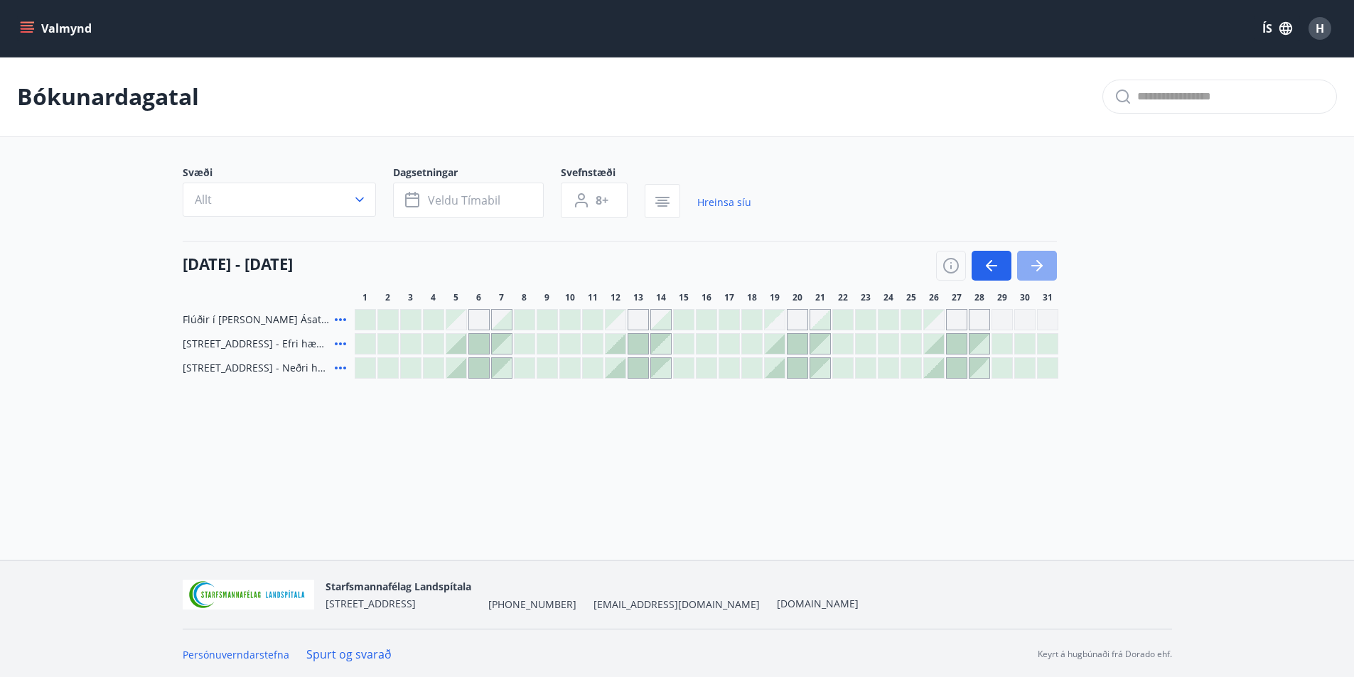
click at [1038, 264] on icon "button" at bounding box center [1036, 265] width 17 height 17
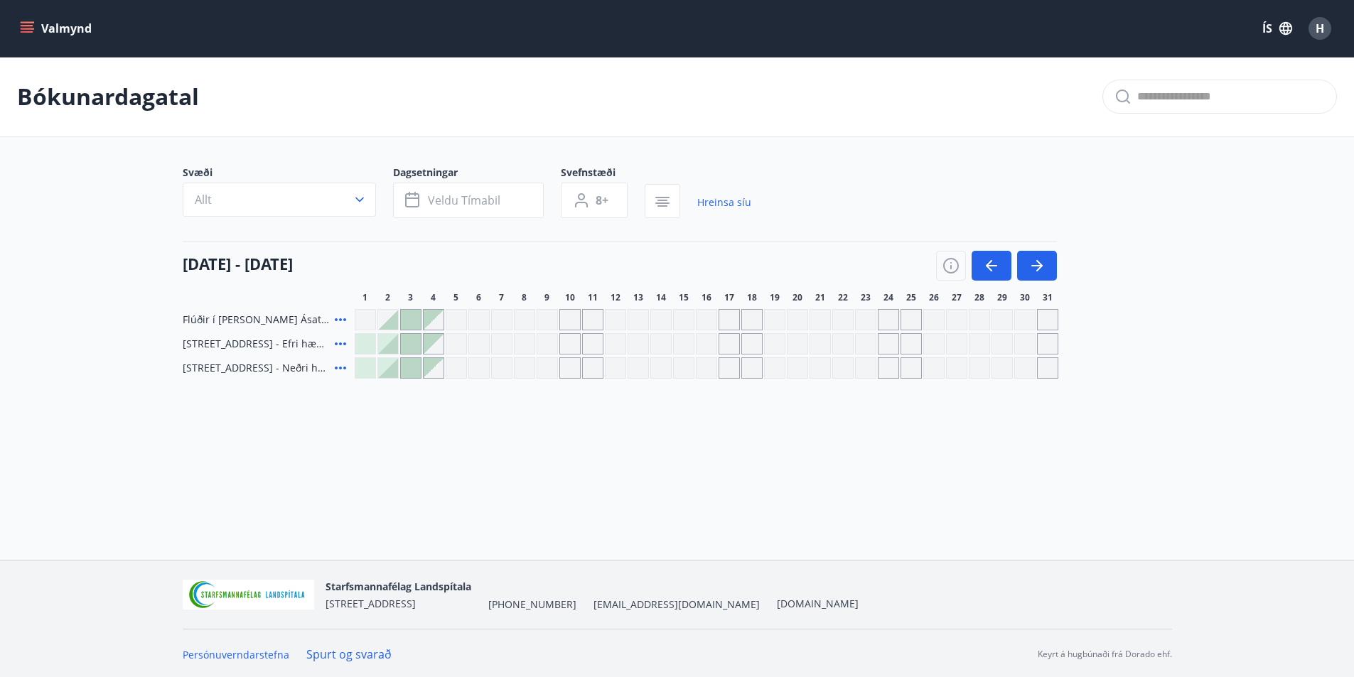
click at [343, 323] on icon at bounding box center [340, 319] width 17 height 17
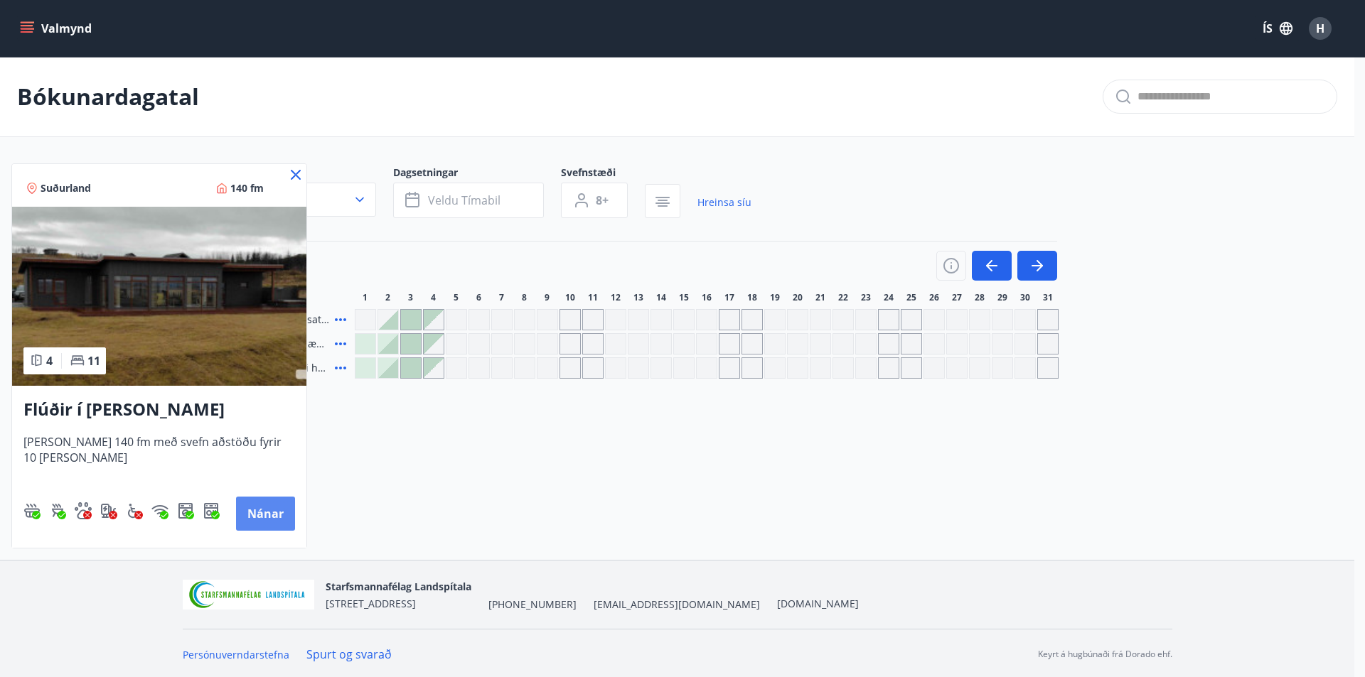
click at [256, 522] on button "Nánar" at bounding box center [265, 514] width 59 height 34
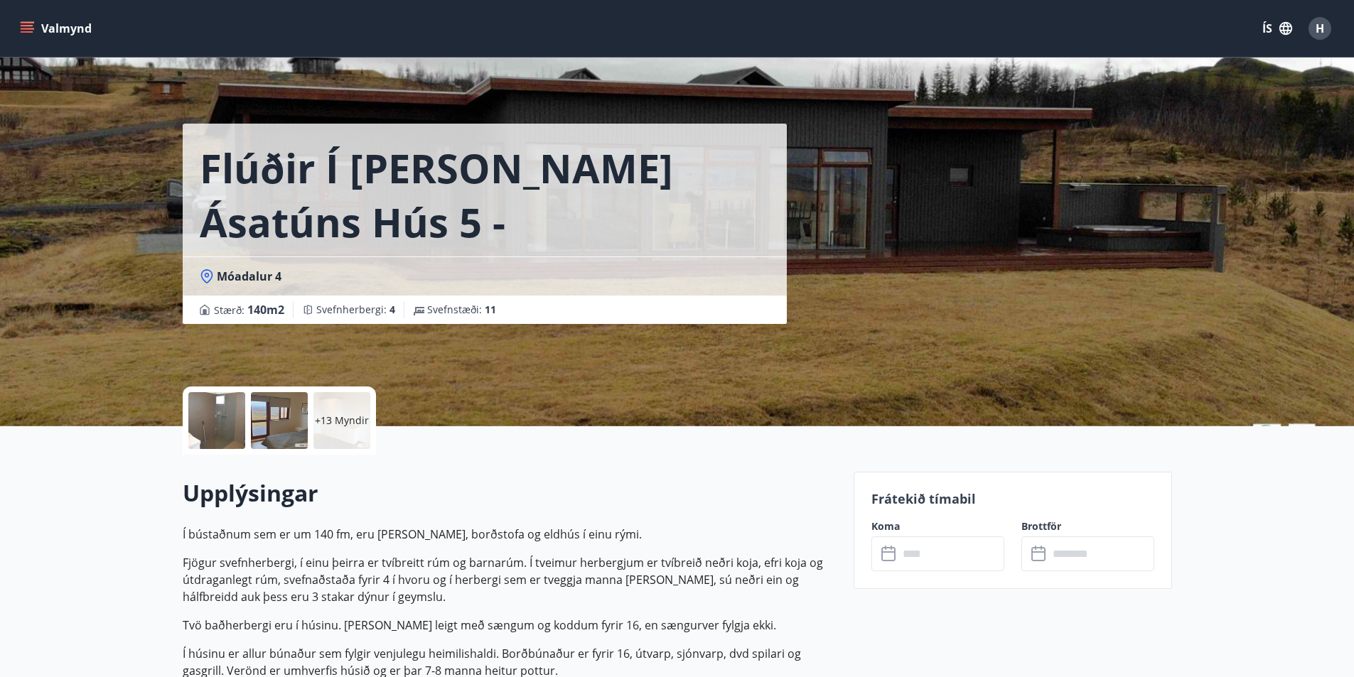
click at [222, 420] on div at bounding box center [216, 420] width 57 height 57
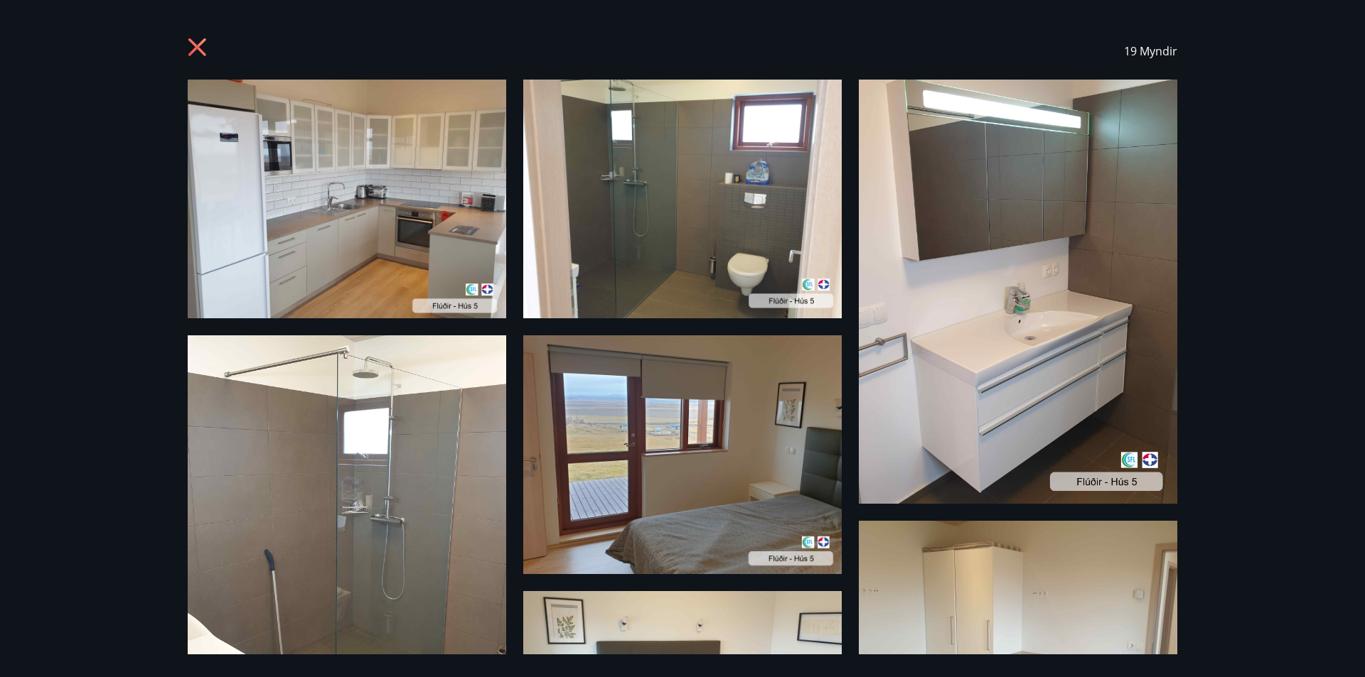
click at [195, 45] on icon at bounding box center [197, 47] width 18 height 18
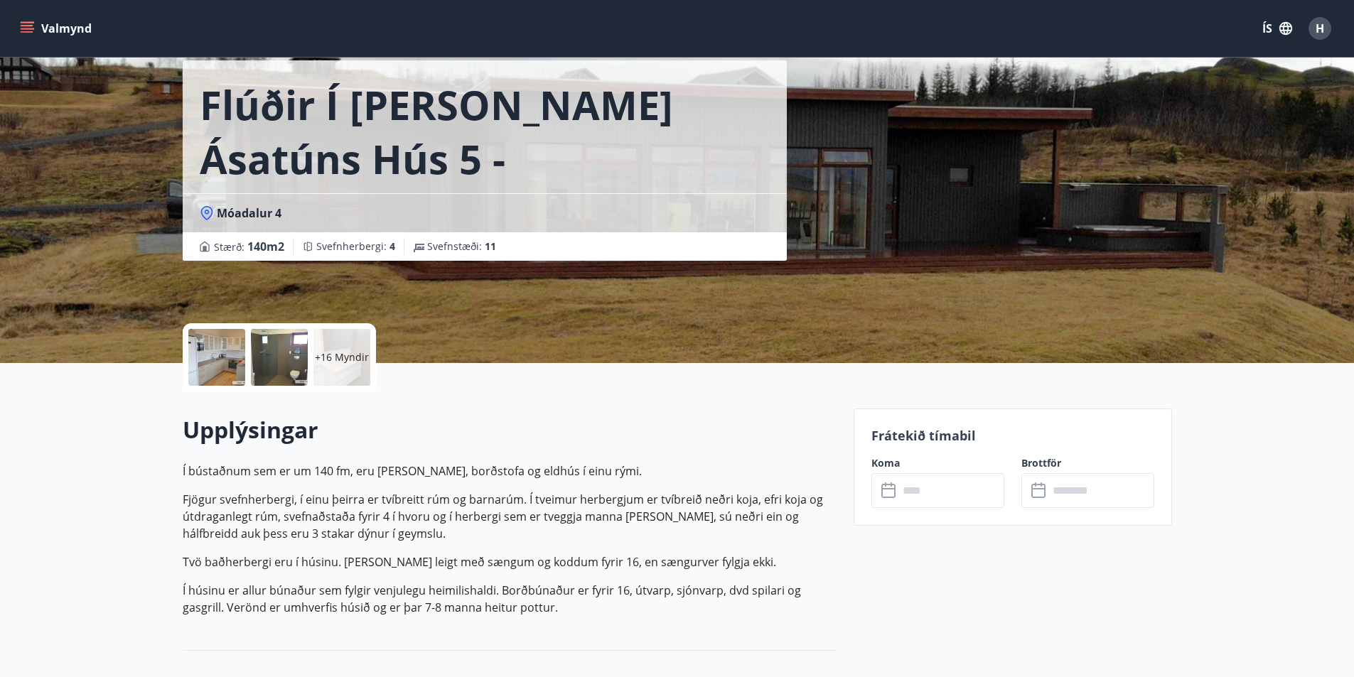
scroll to position [13, 0]
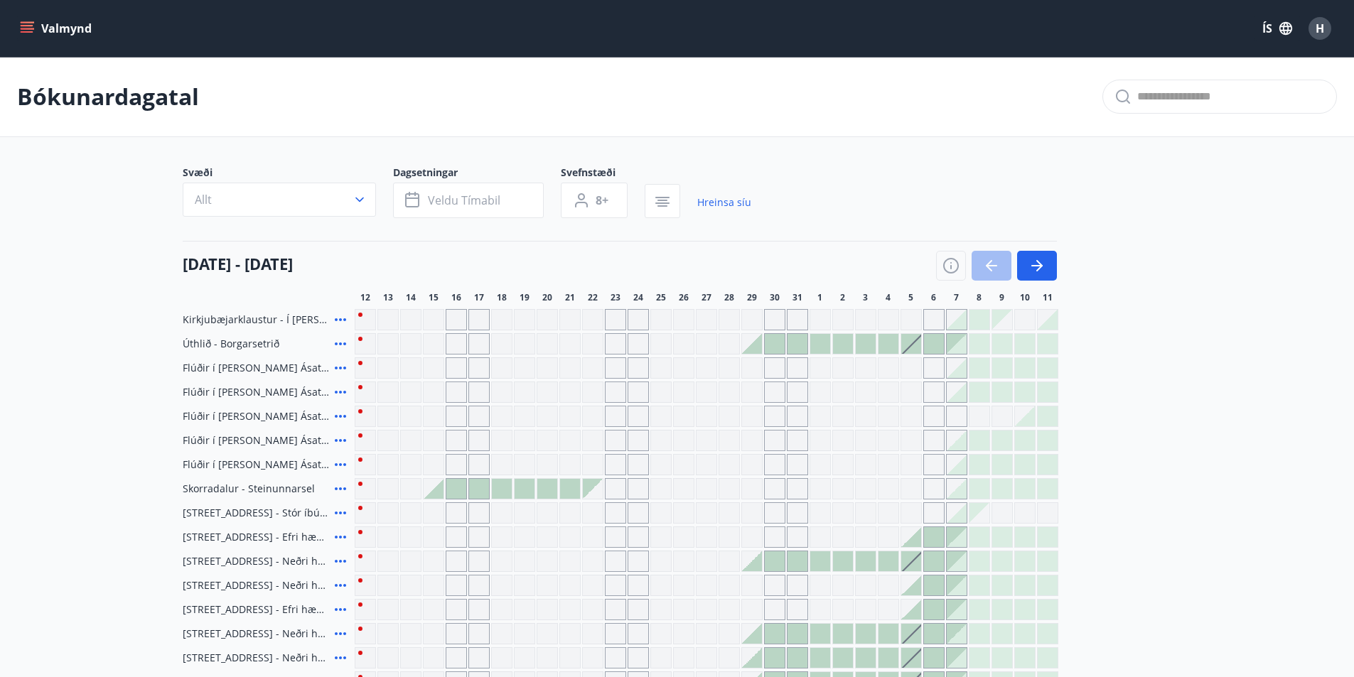
type input "*"
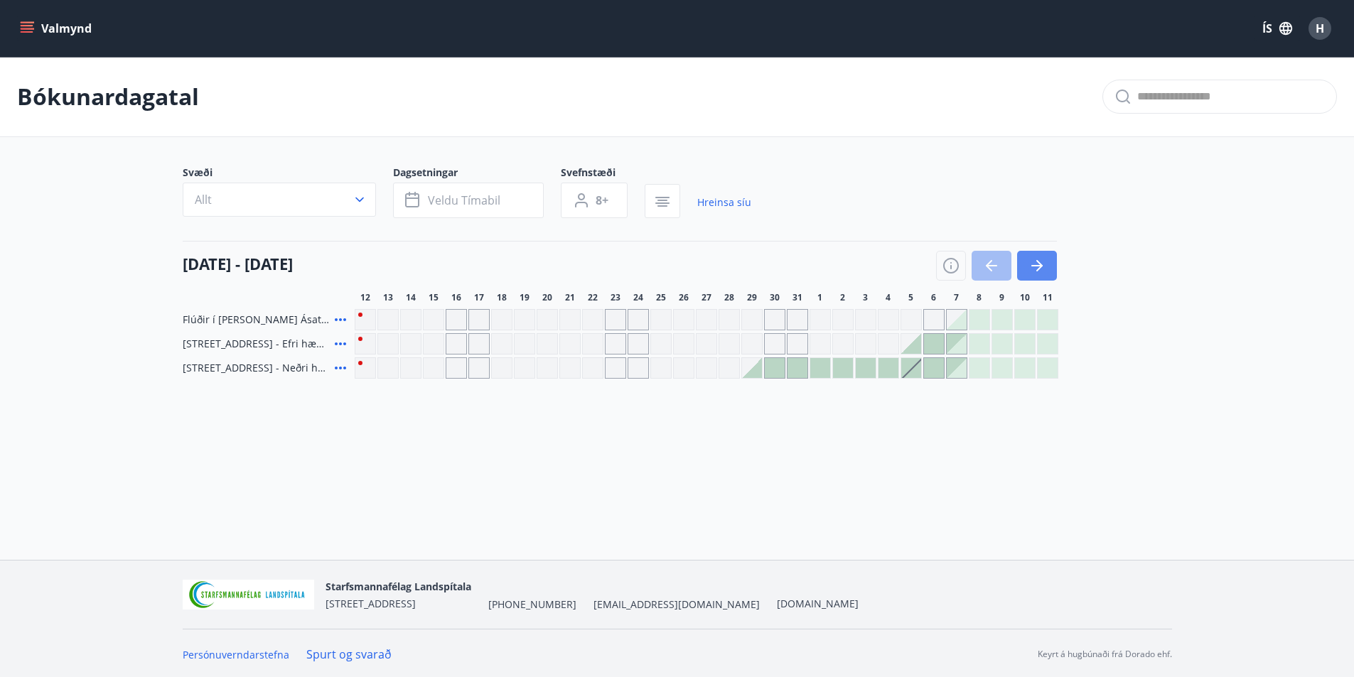
click at [1032, 255] on button "button" at bounding box center [1037, 266] width 40 height 30
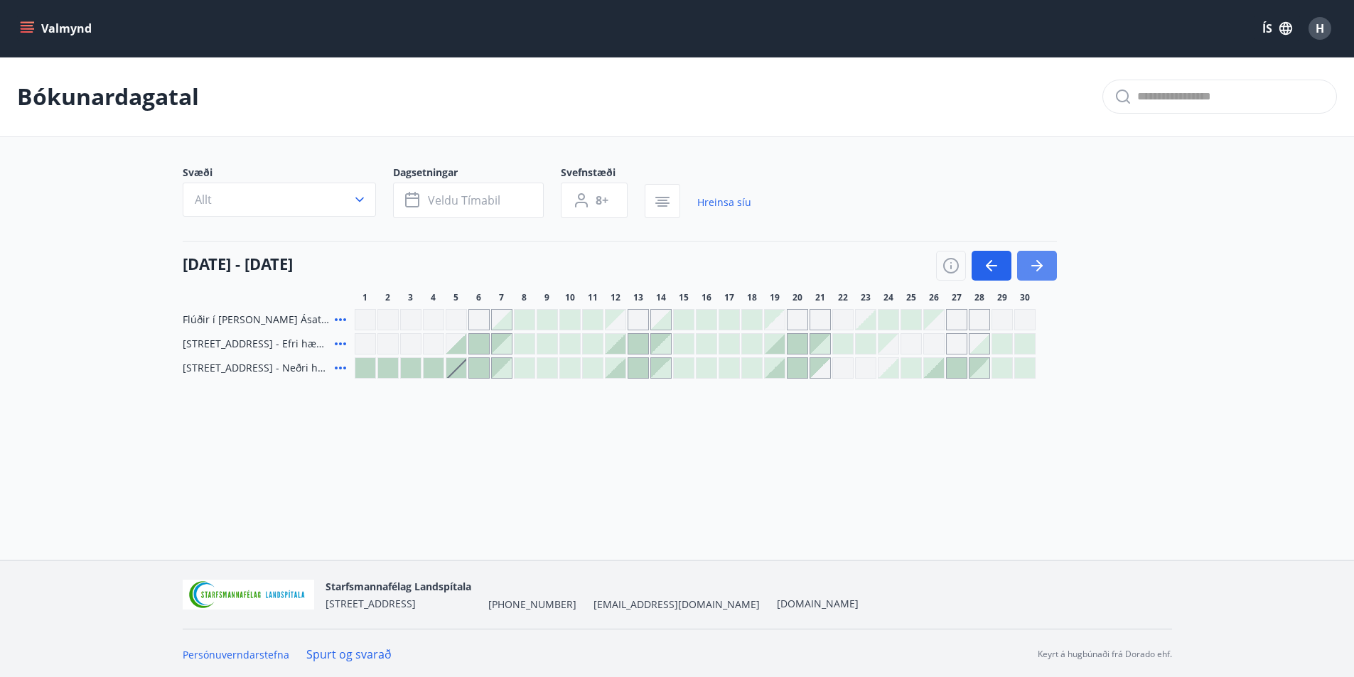
click at [1028, 255] on button "button" at bounding box center [1037, 266] width 40 height 30
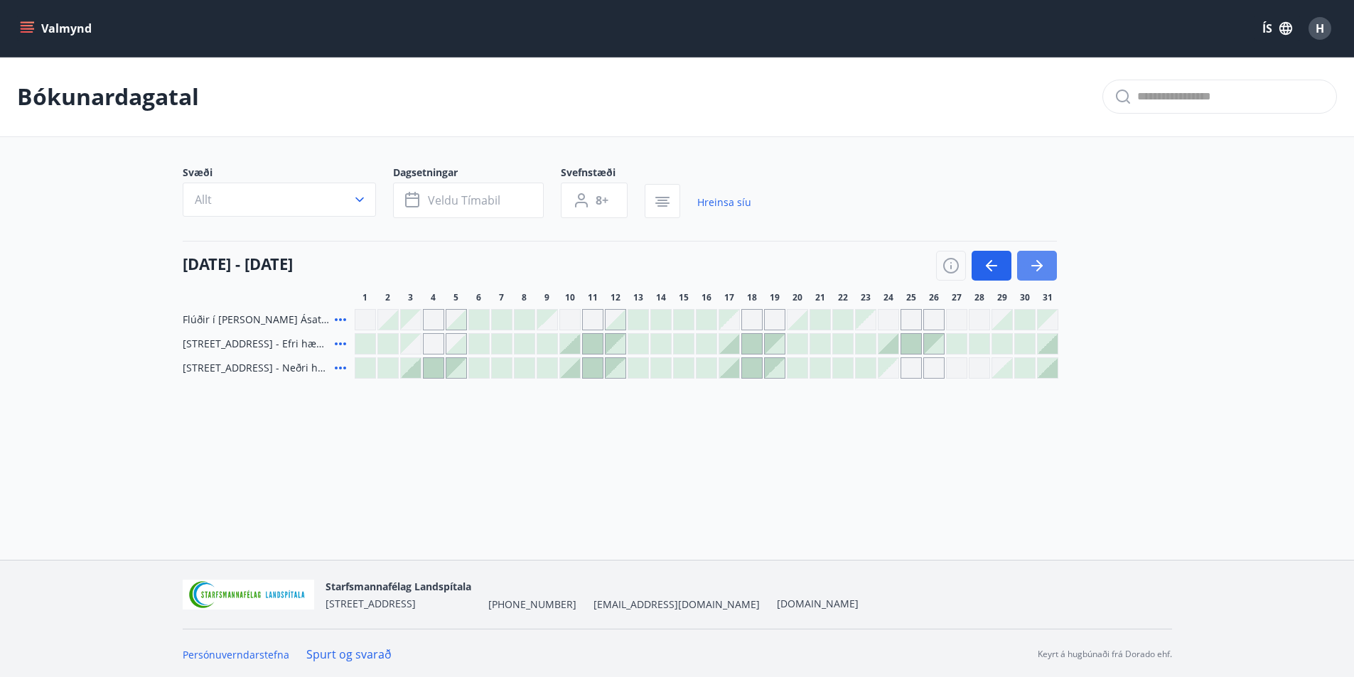
click at [1041, 269] on icon "button" at bounding box center [1036, 265] width 17 height 17
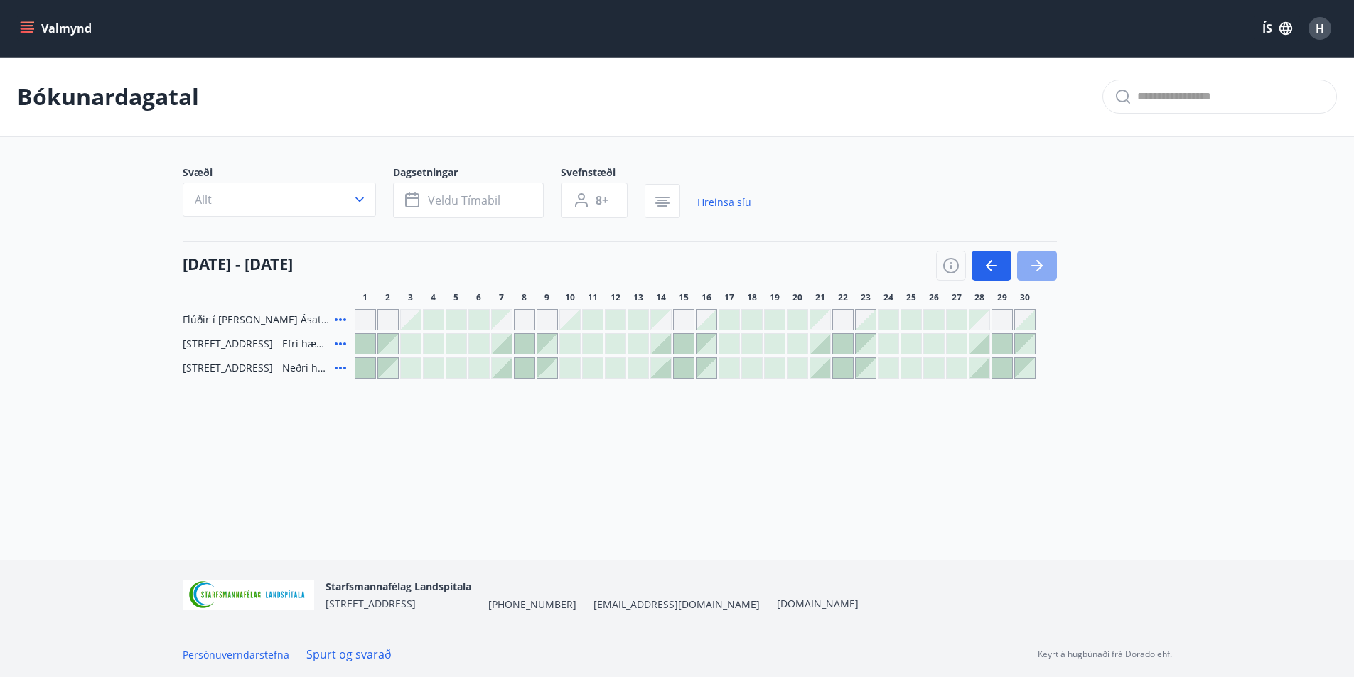
click at [1038, 268] on icon "button" at bounding box center [1036, 265] width 17 height 17
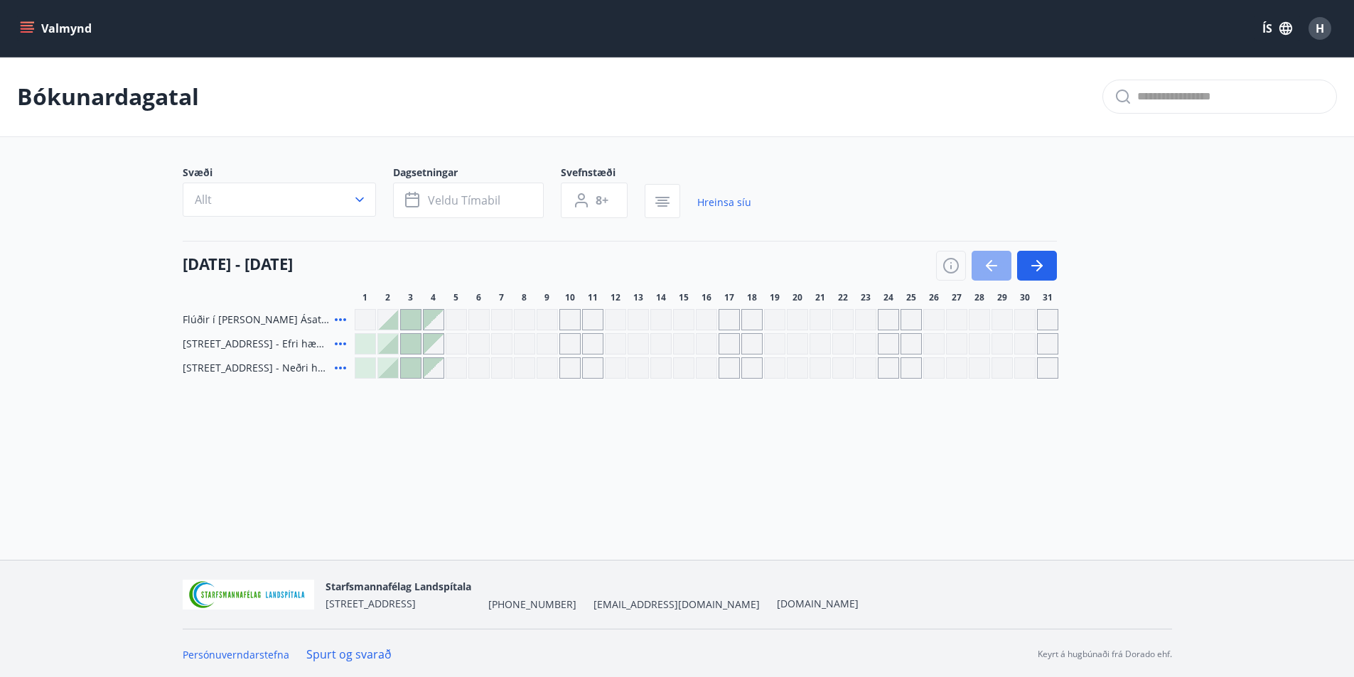
click at [996, 259] on icon "button" at bounding box center [991, 265] width 17 height 17
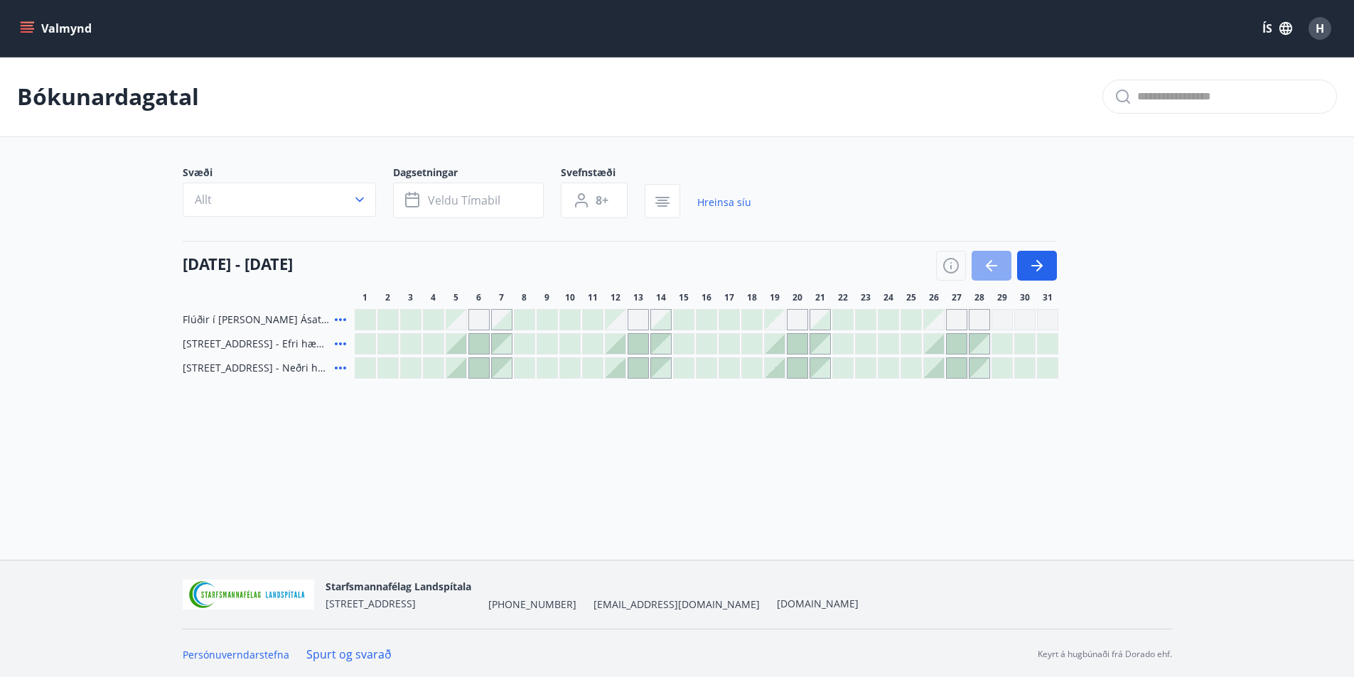
click at [994, 271] on icon "button" at bounding box center [991, 265] width 17 height 17
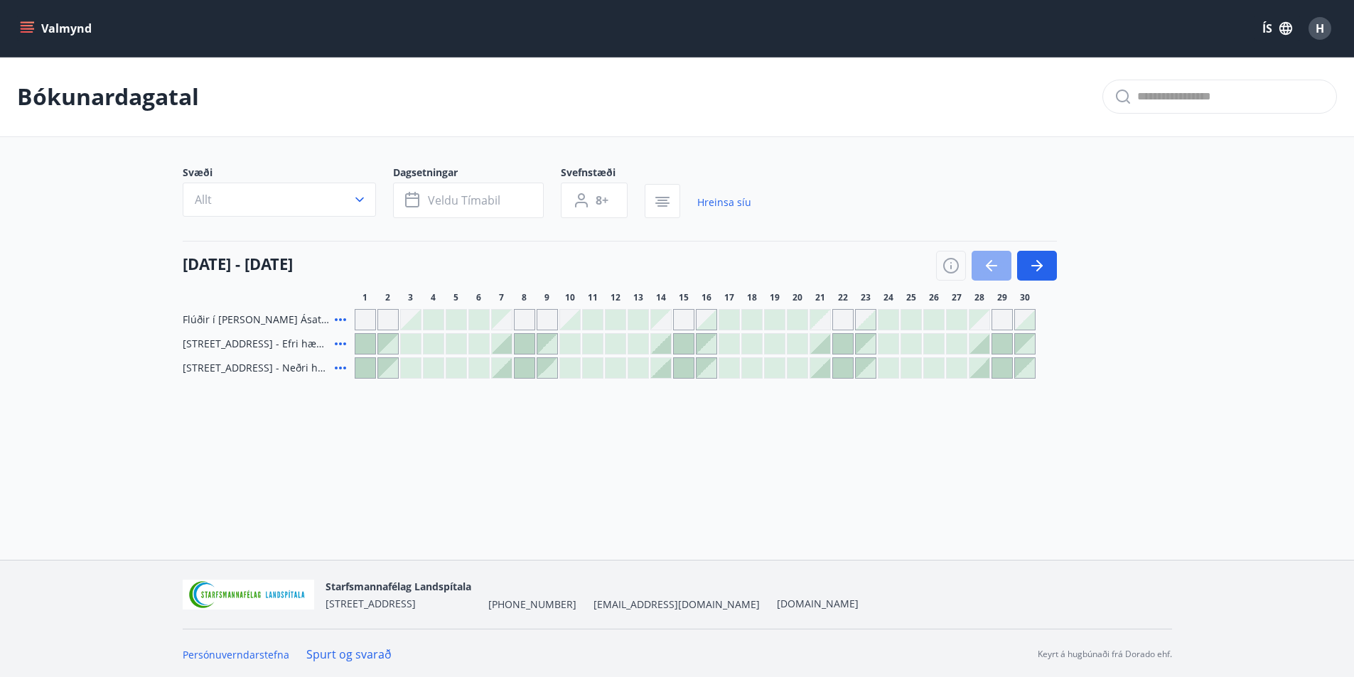
click at [994, 271] on icon "button" at bounding box center [991, 265] width 17 height 17
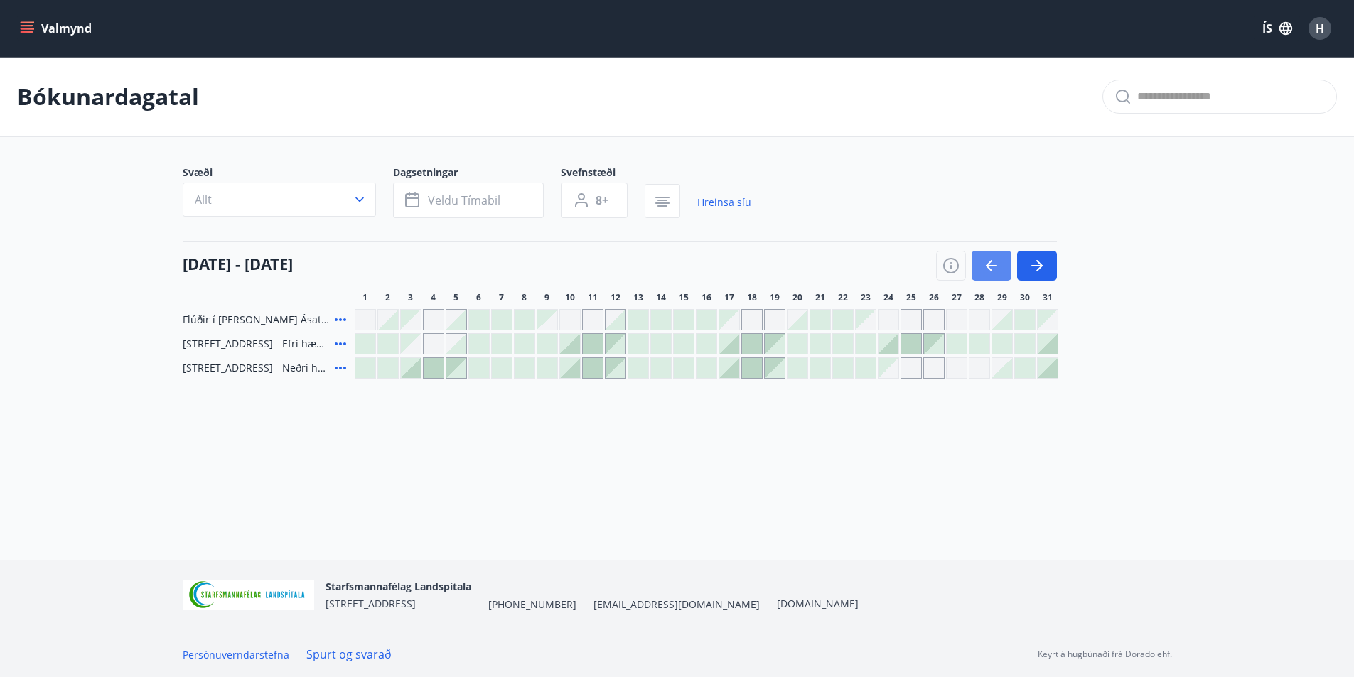
click at [994, 271] on icon "button" at bounding box center [991, 265] width 17 height 17
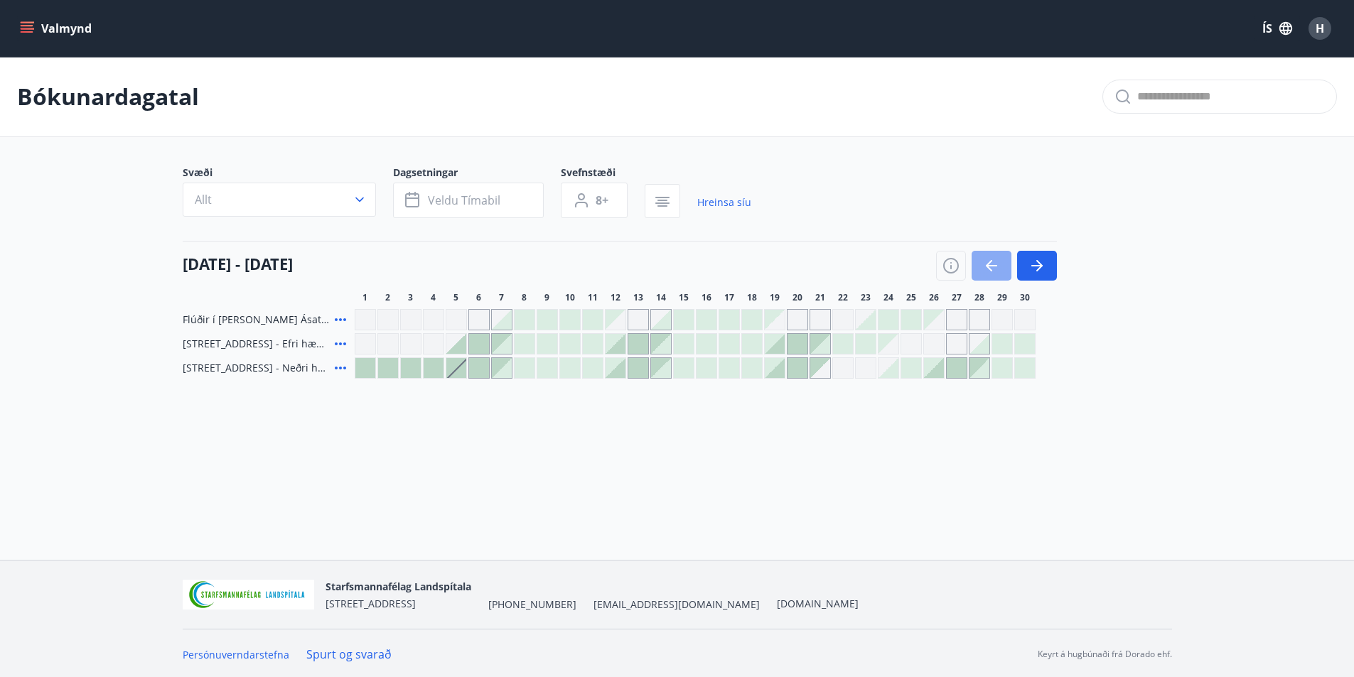
click at [994, 271] on icon "button" at bounding box center [991, 265] width 17 height 17
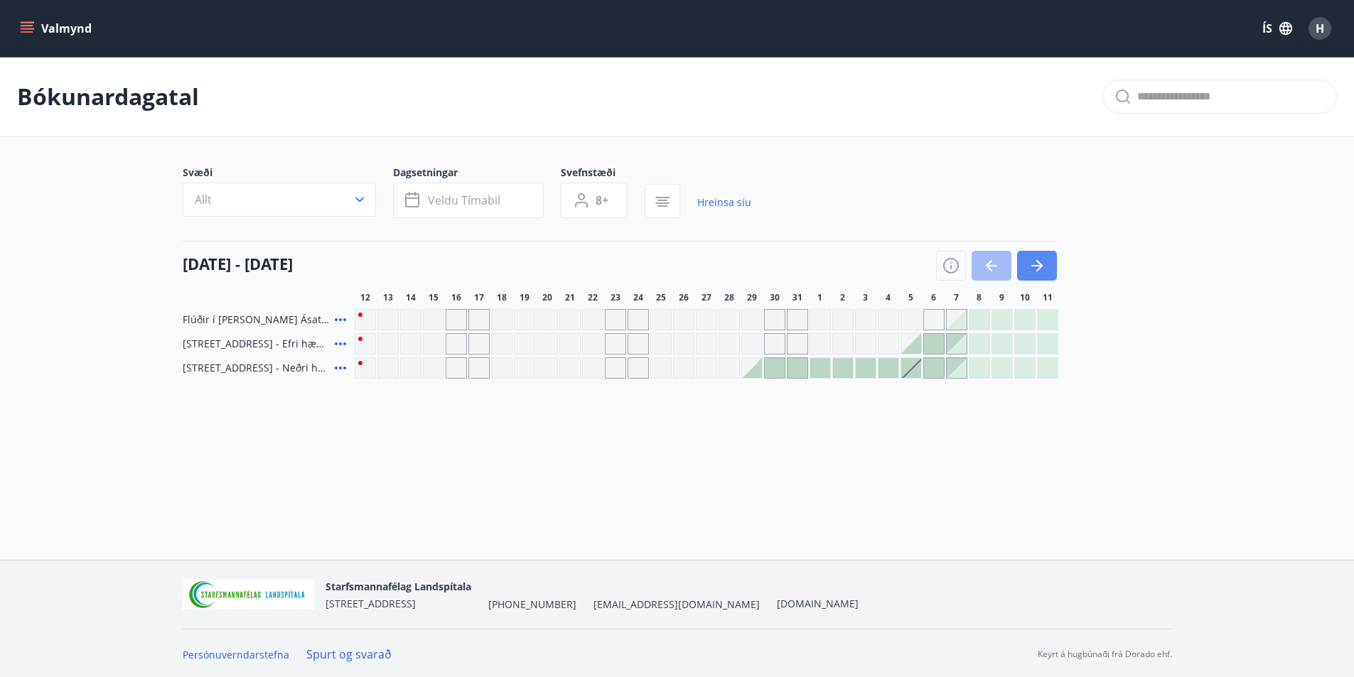
click at [1028, 269] on icon "button" at bounding box center [1036, 265] width 17 height 17
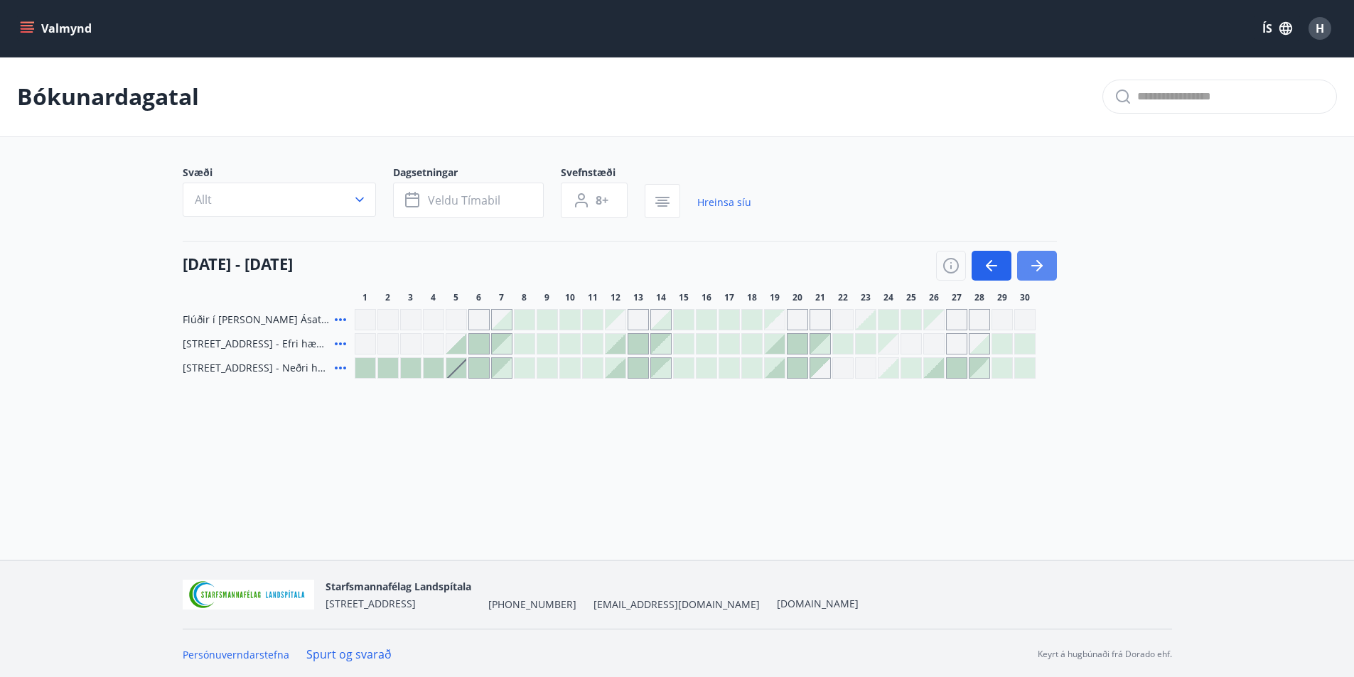
click at [1028, 269] on icon "button" at bounding box center [1036, 265] width 17 height 17
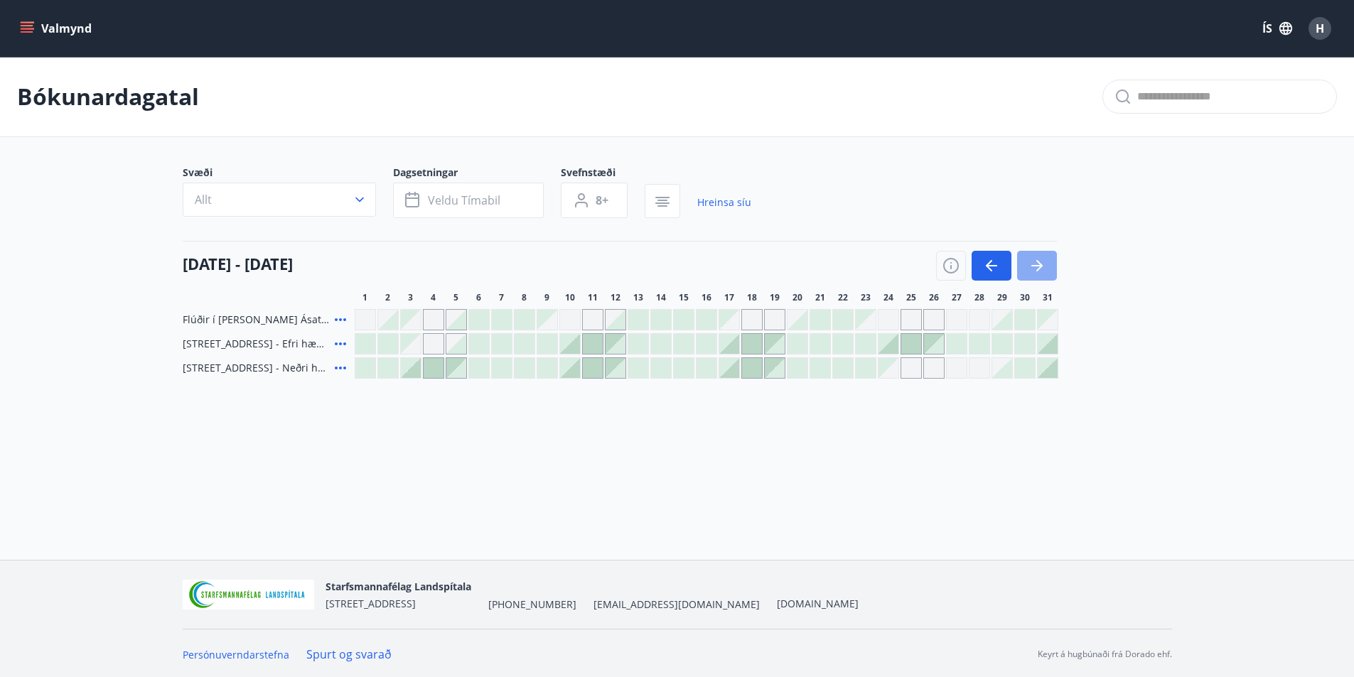
click at [1028, 269] on icon "button" at bounding box center [1036, 265] width 17 height 17
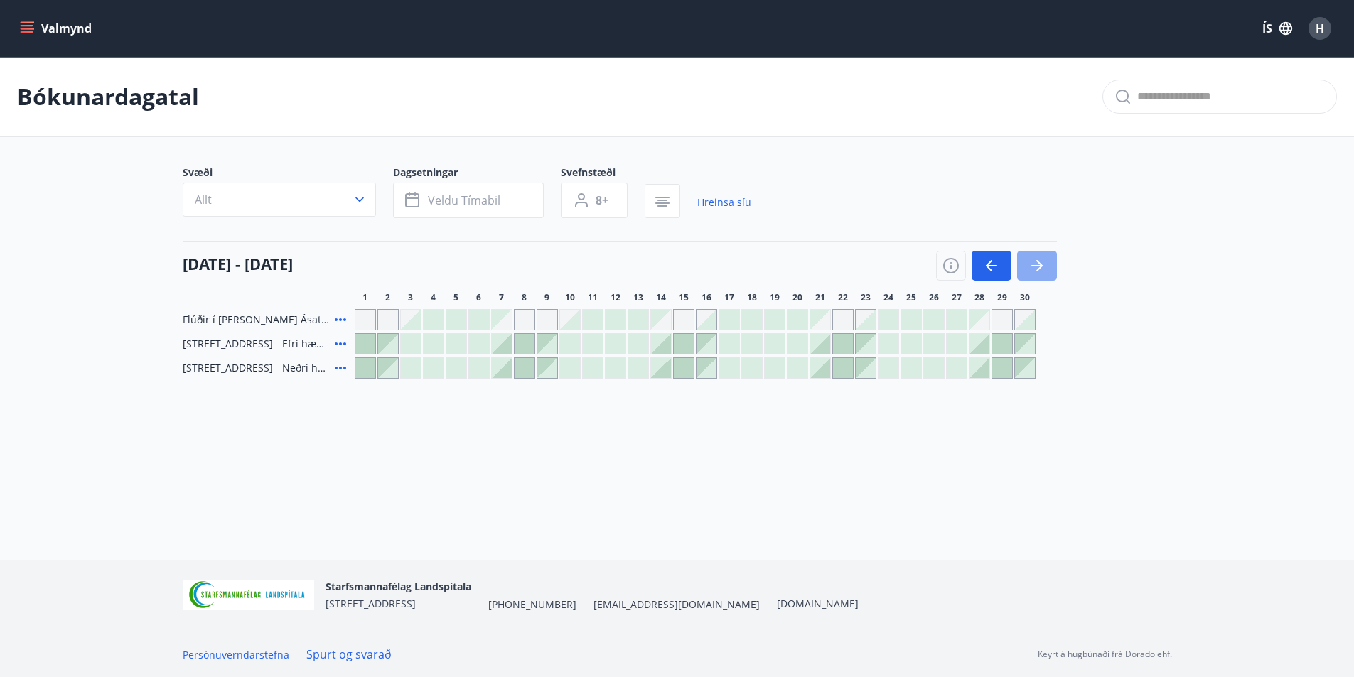
click at [1028, 269] on icon "button" at bounding box center [1036, 265] width 17 height 17
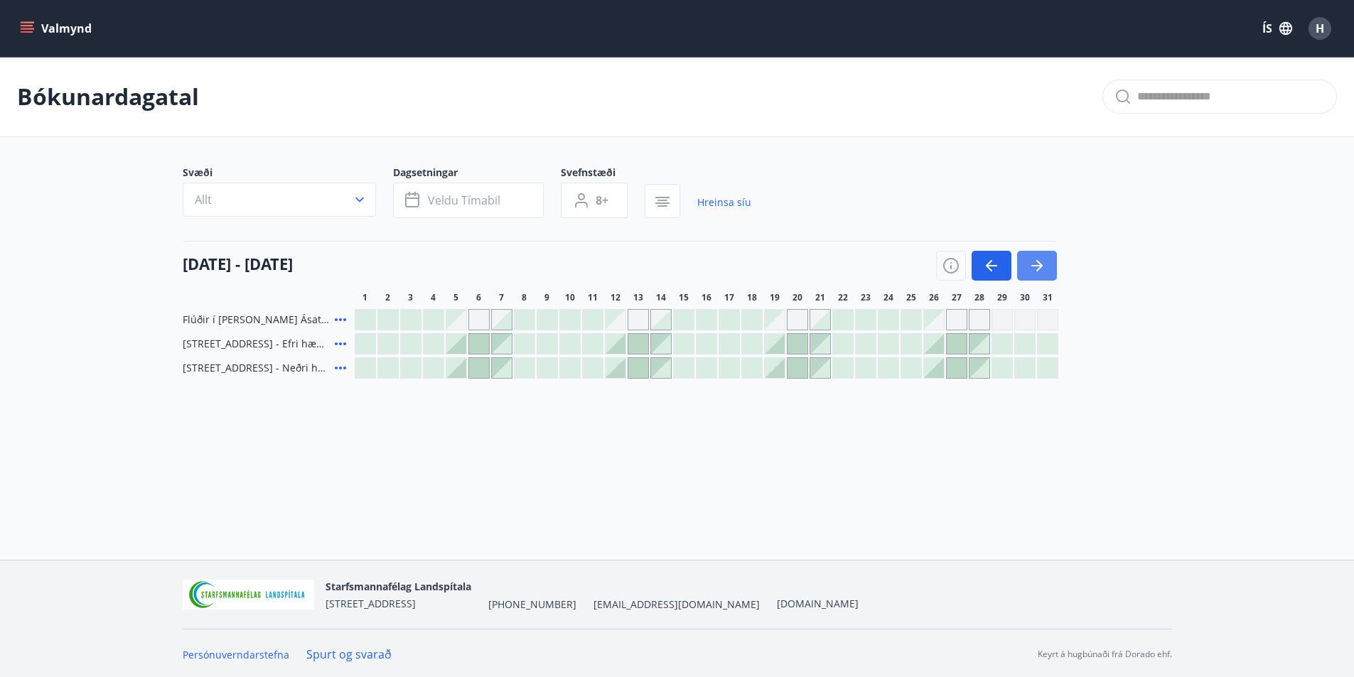
click at [1028, 269] on icon "button" at bounding box center [1036, 265] width 17 height 17
